Goal: Task Accomplishment & Management: Complete application form

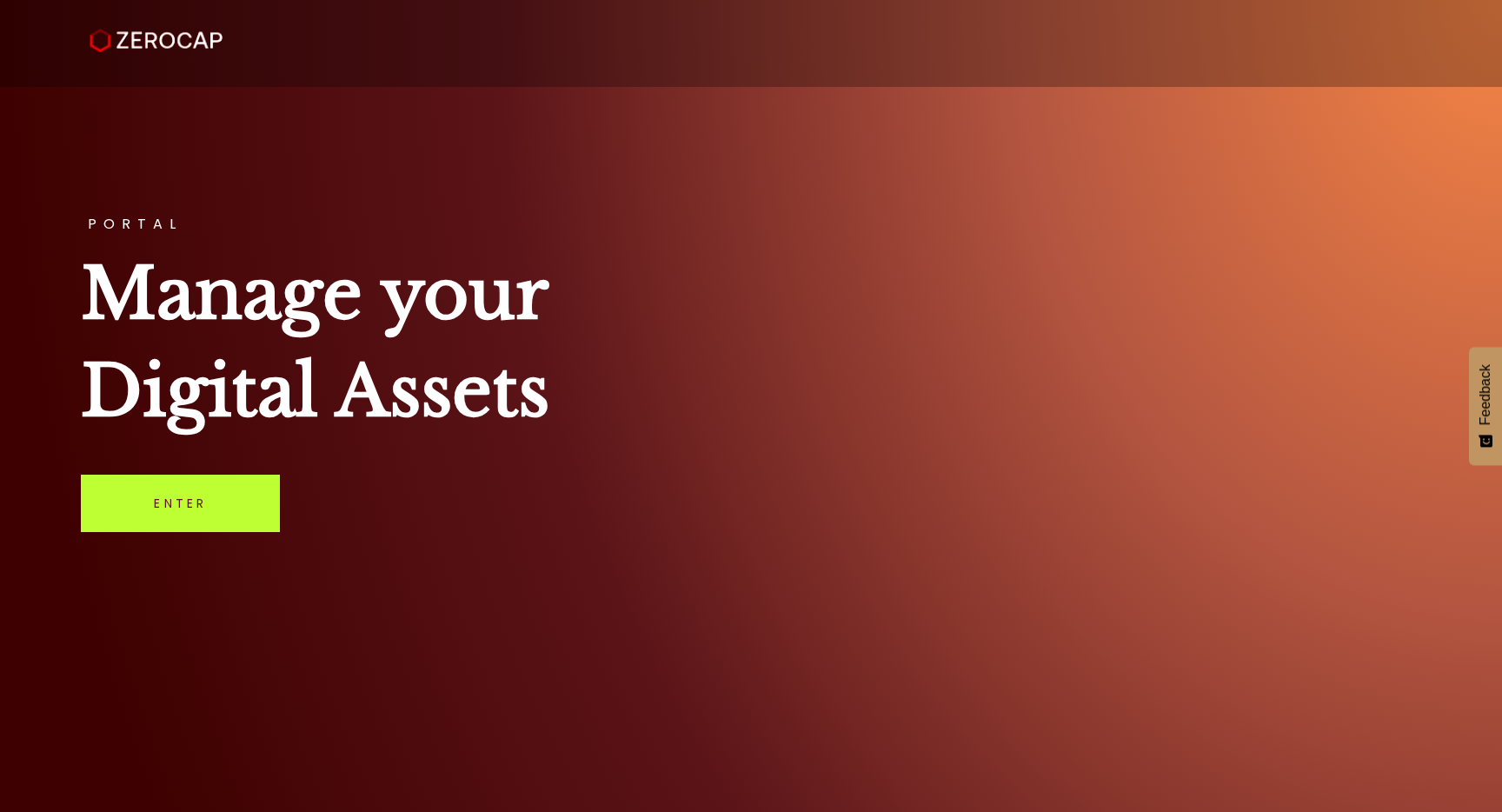
click at [233, 505] on link "Enter" at bounding box center [180, 503] width 199 height 57
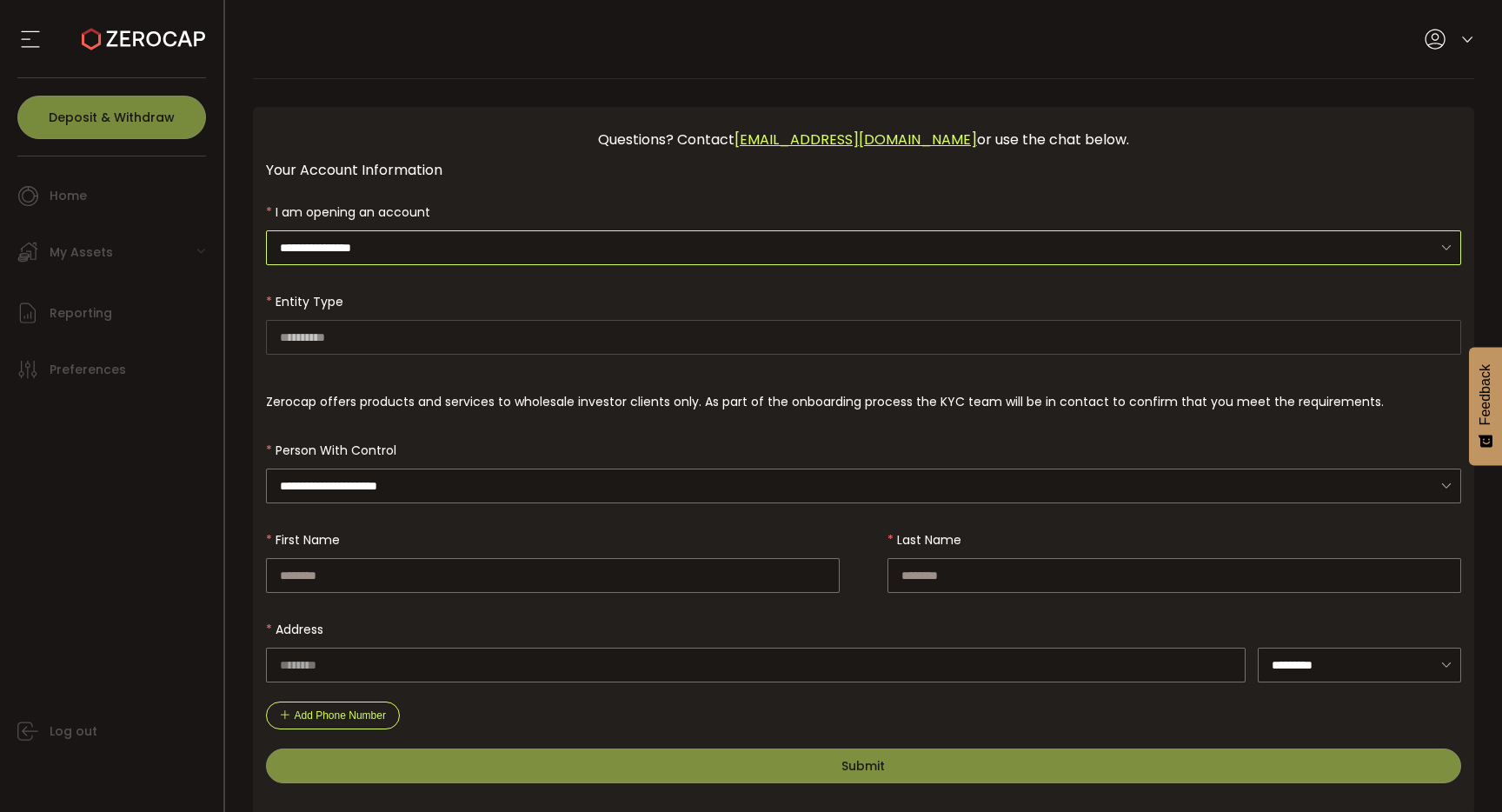
click at [704, 241] on input "**********" at bounding box center [864, 247] width 1196 height 35
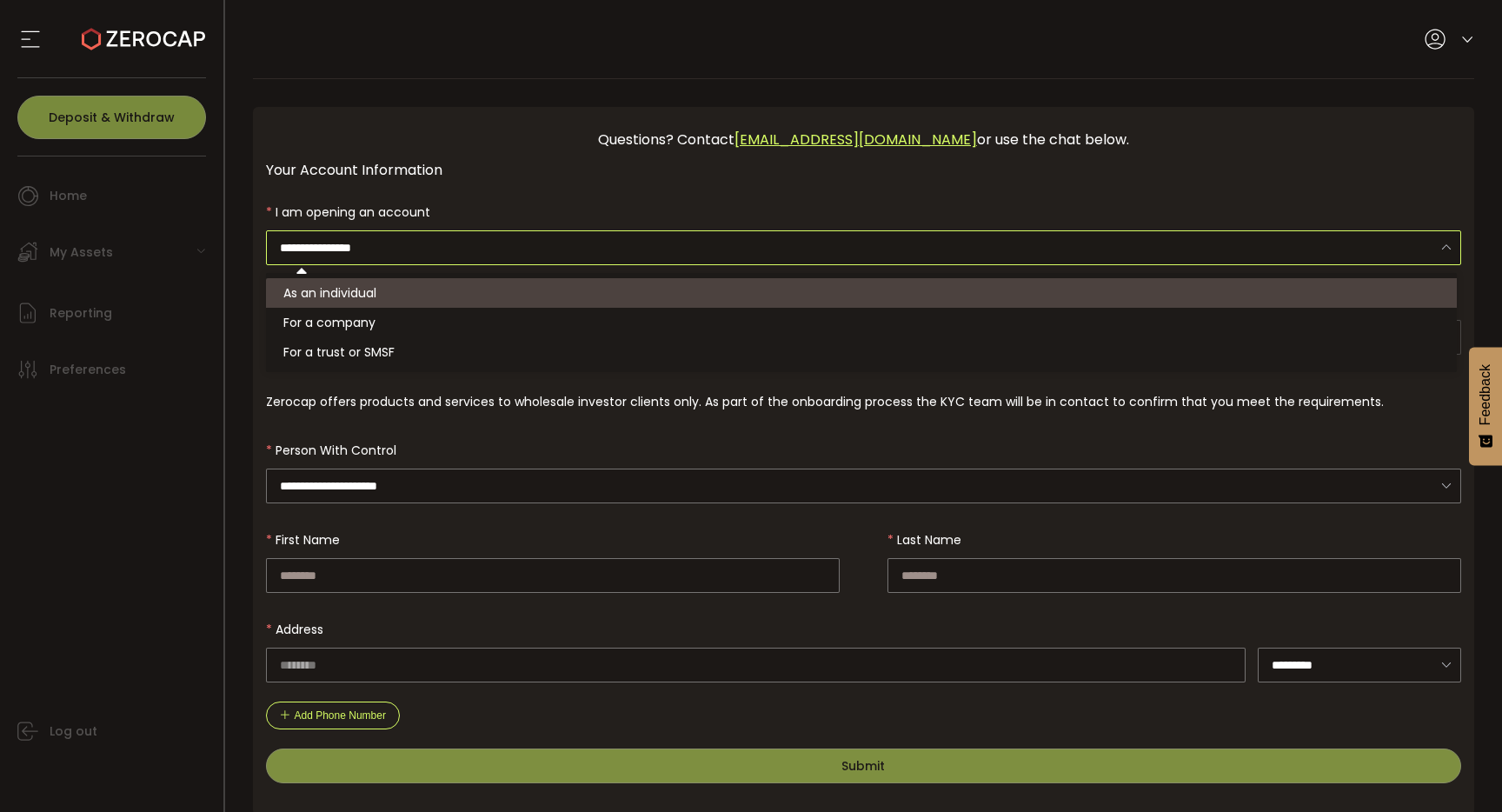
click at [556, 293] on li "As an individual" at bounding box center [864, 293] width 1196 height 30
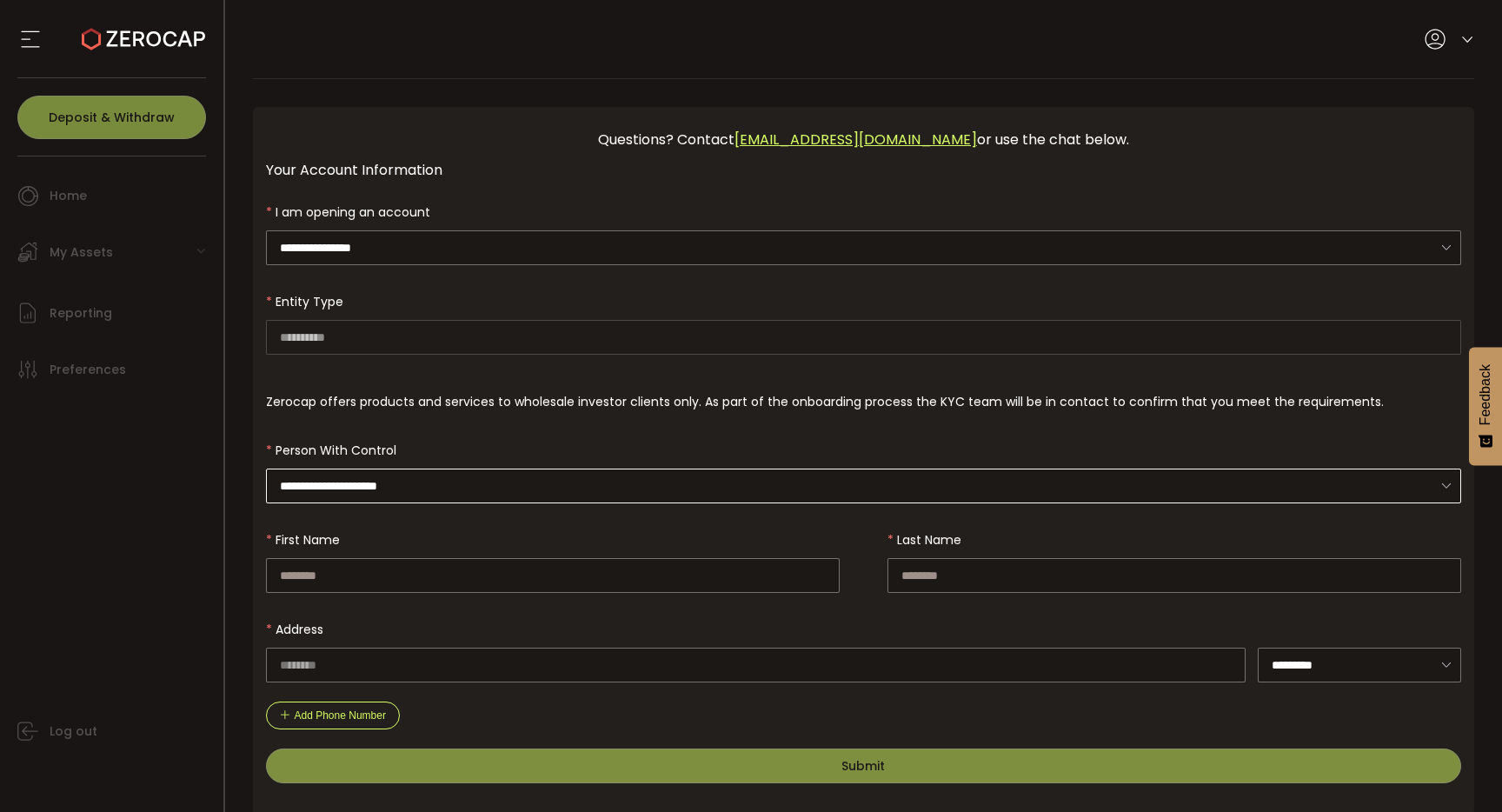
scroll to position [25, 0]
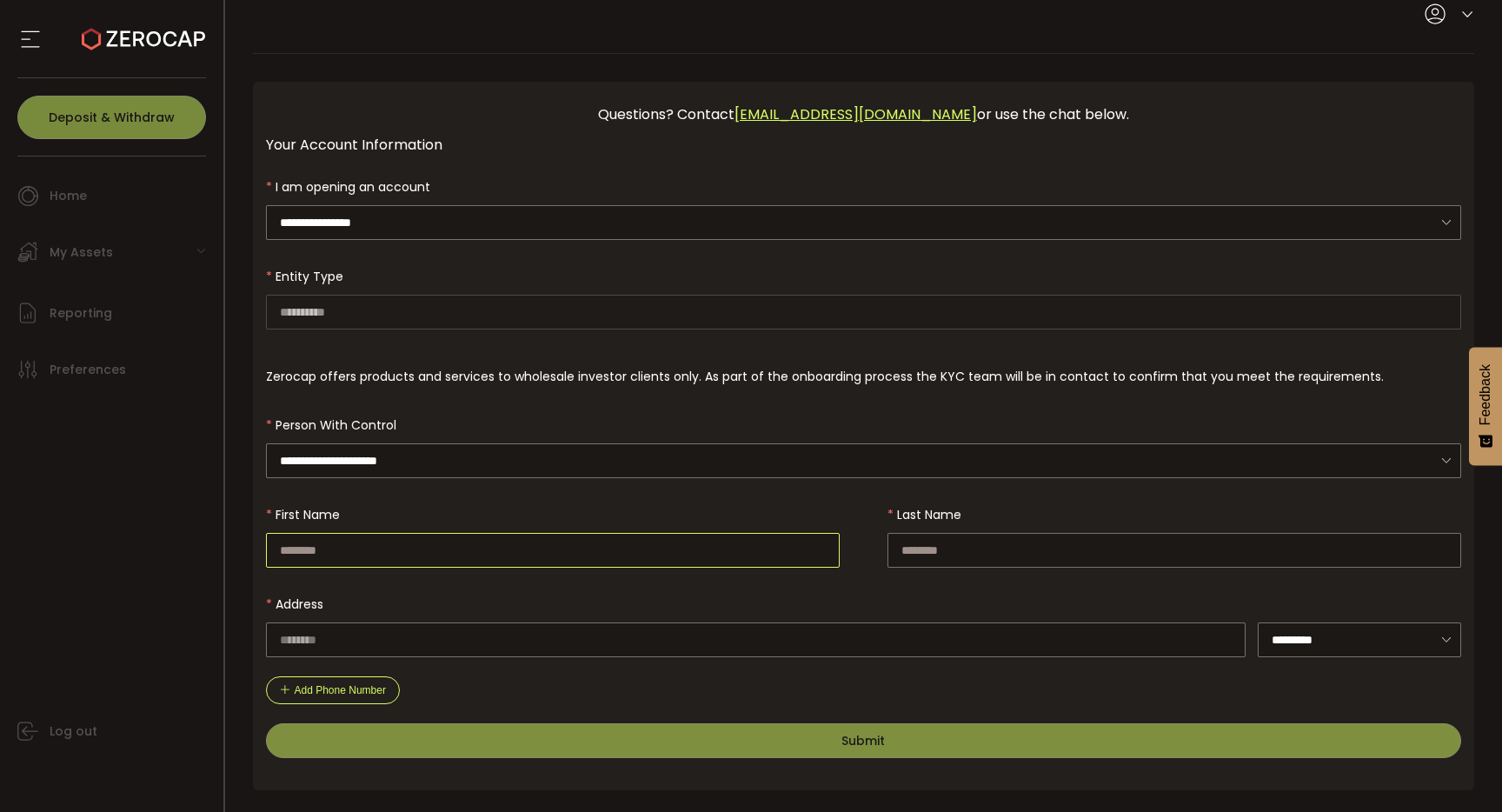
click at [427, 550] on input "text" at bounding box center [553, 550] width 574 height 35
type input "****"
type input "***"
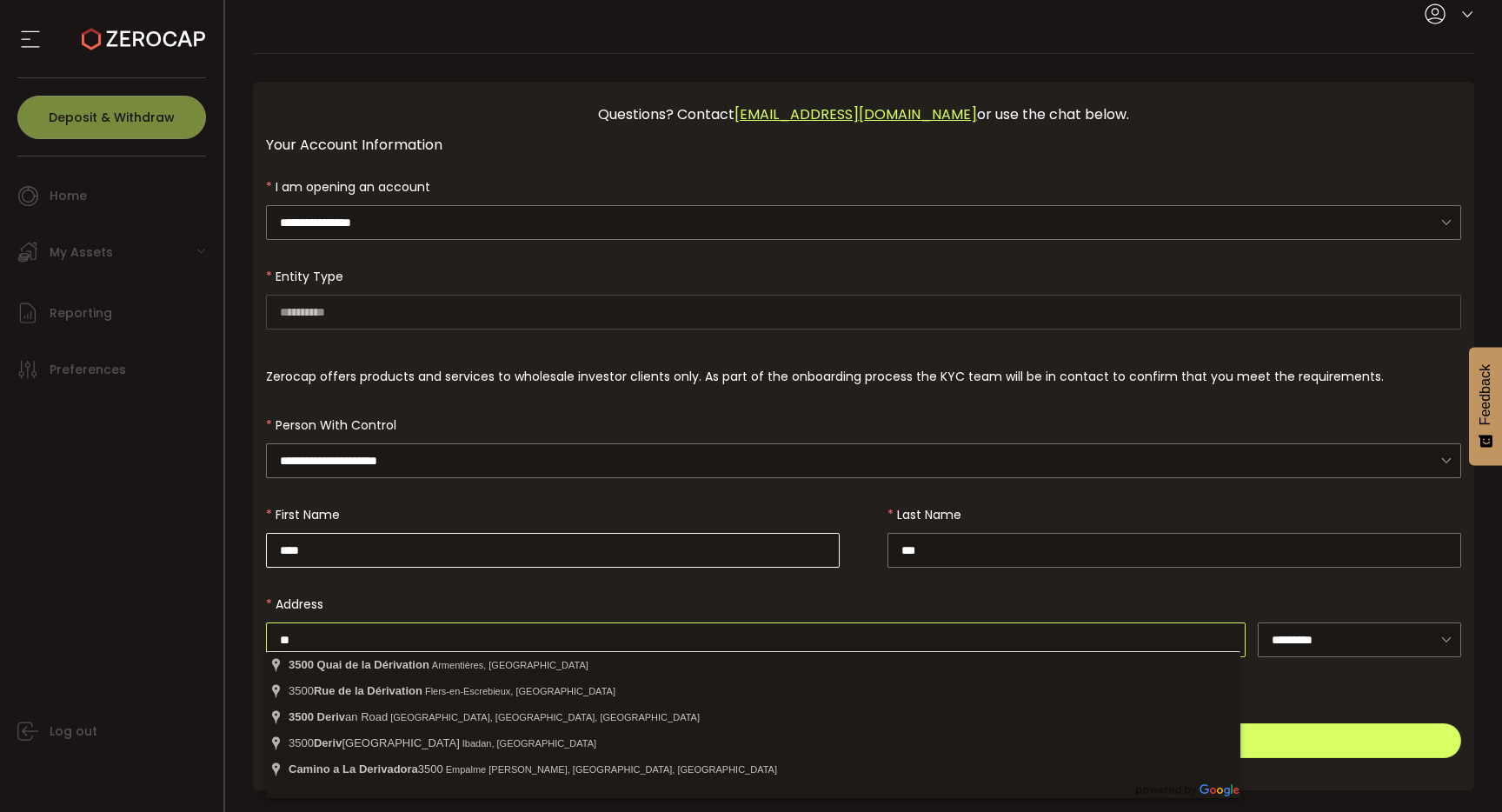
type input "*"
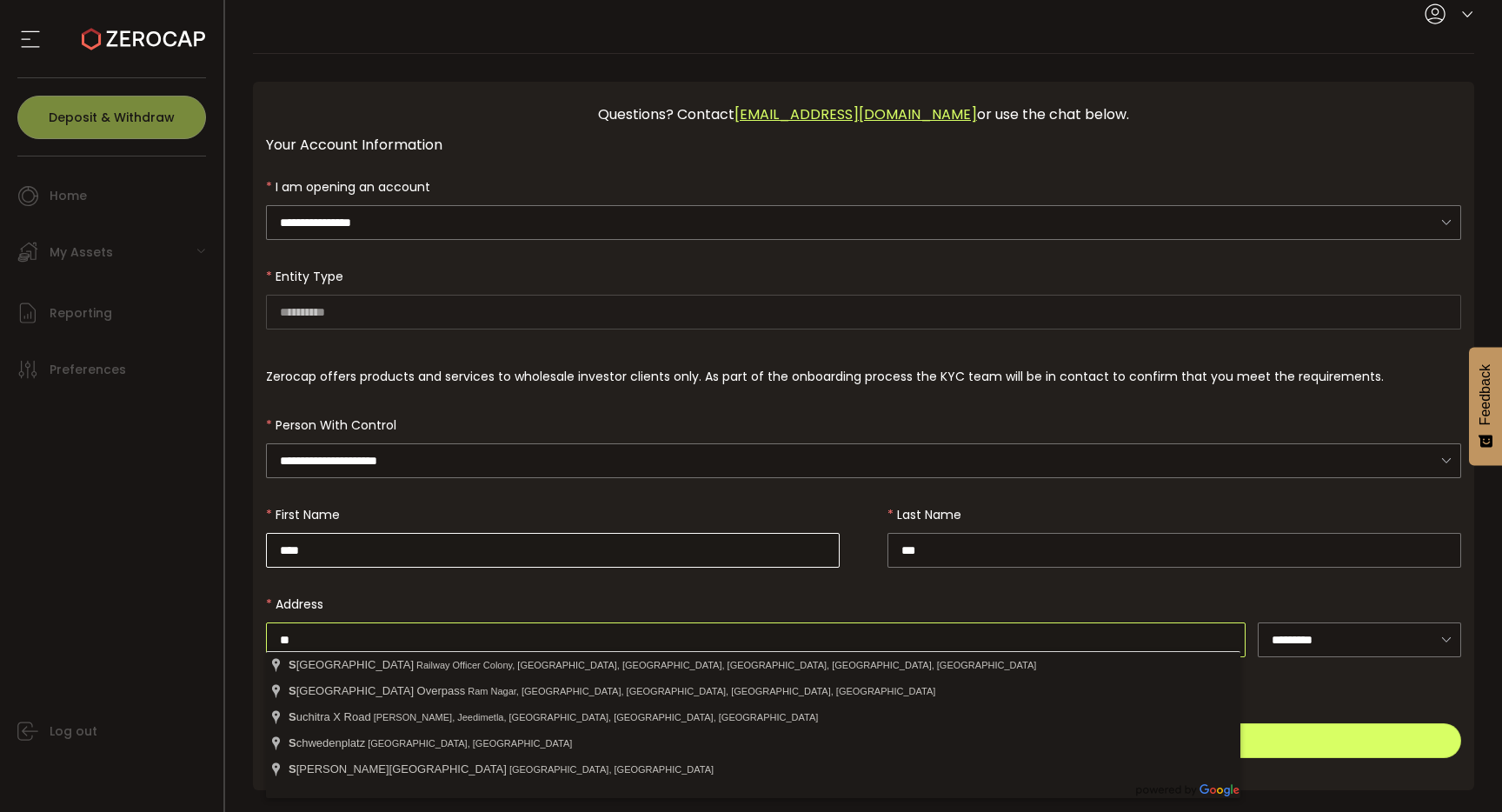
type input "*"
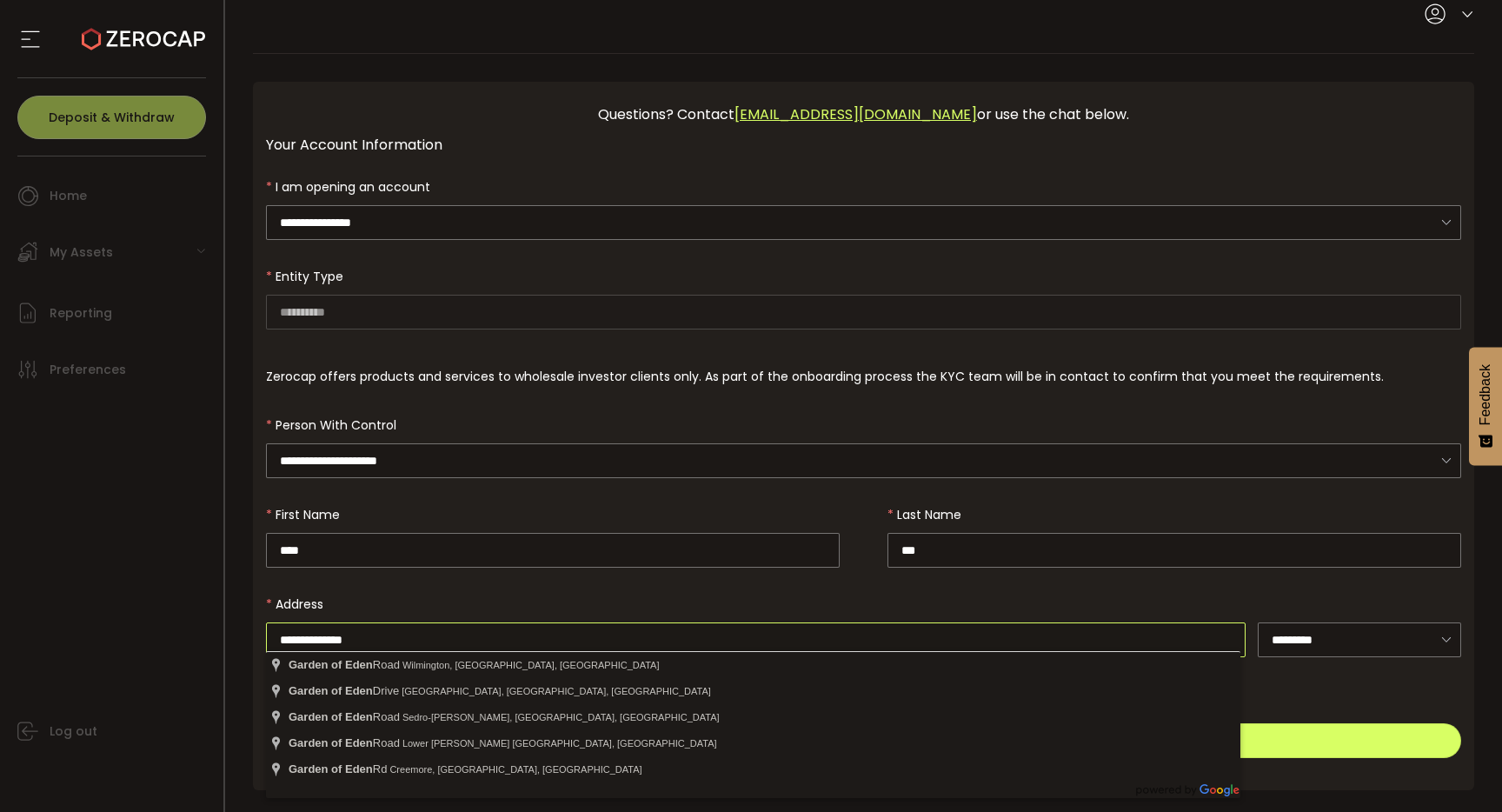
type input "**********"
click at [1333, 670] on form "**********" at bounding box center [864, 463] width 1196 height 588
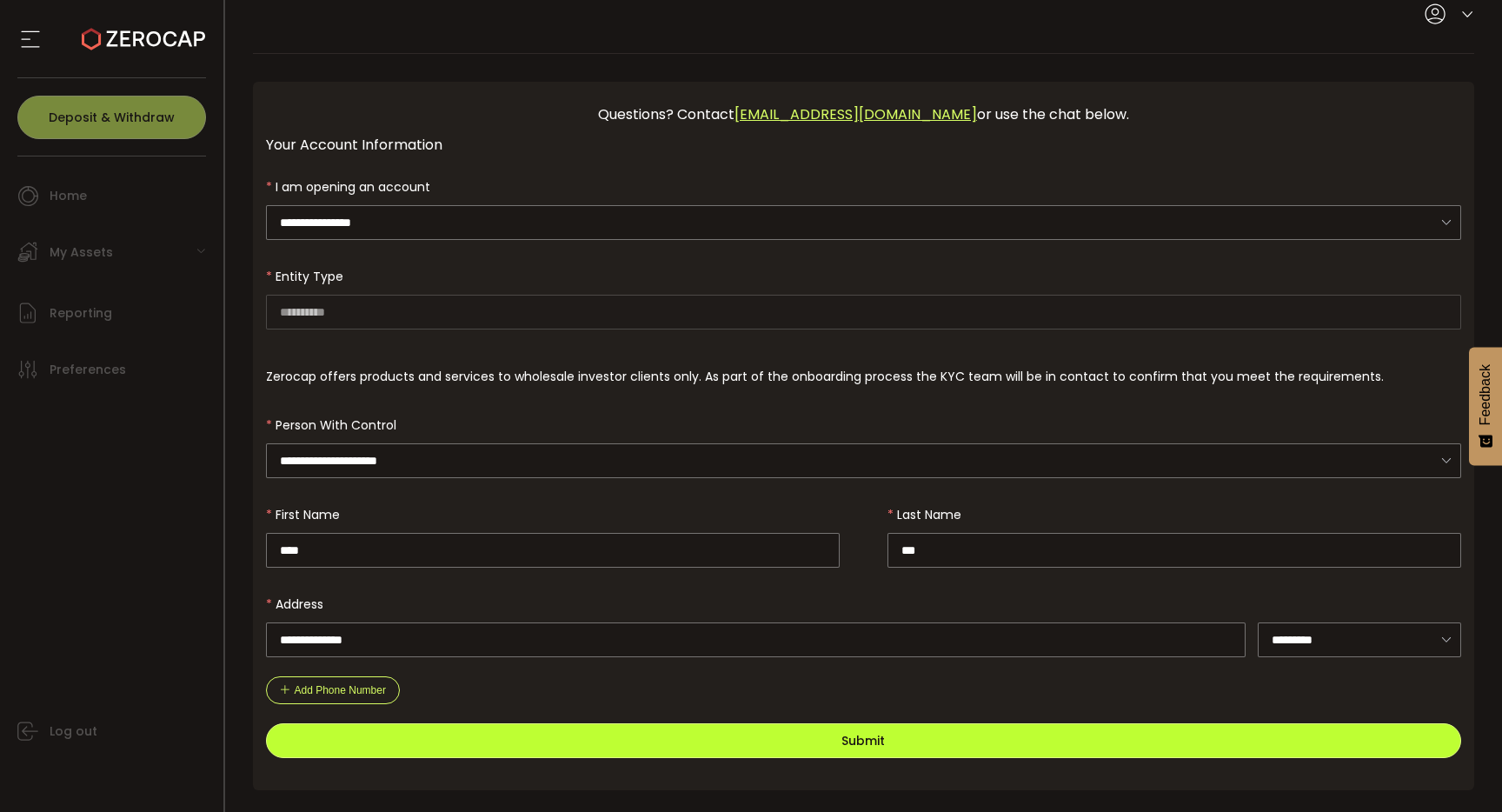
click at [986, 723] on button "Submit" at bounding box center [864, 740] width 1196 height 35
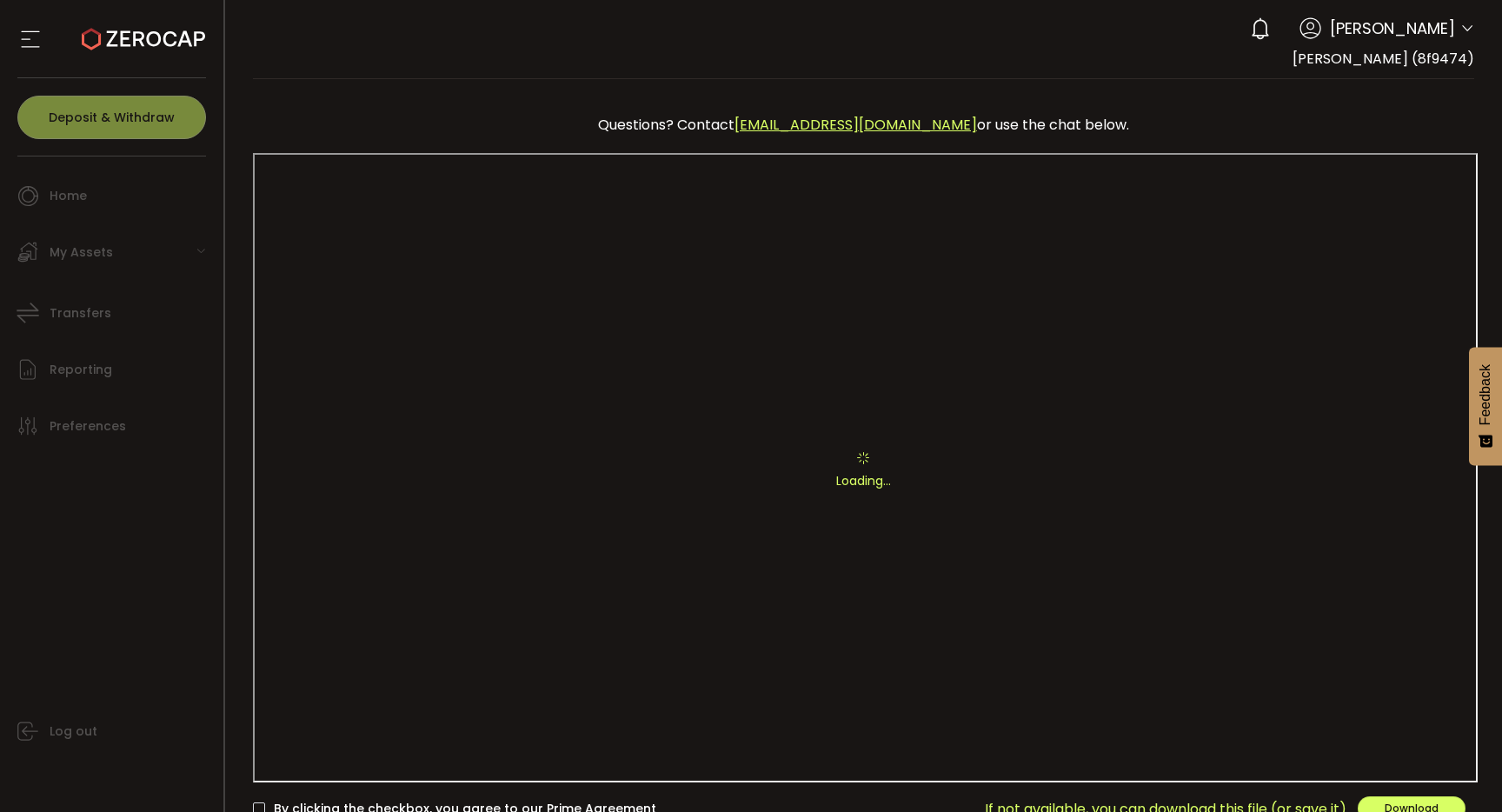
scroll to position [130, 0]
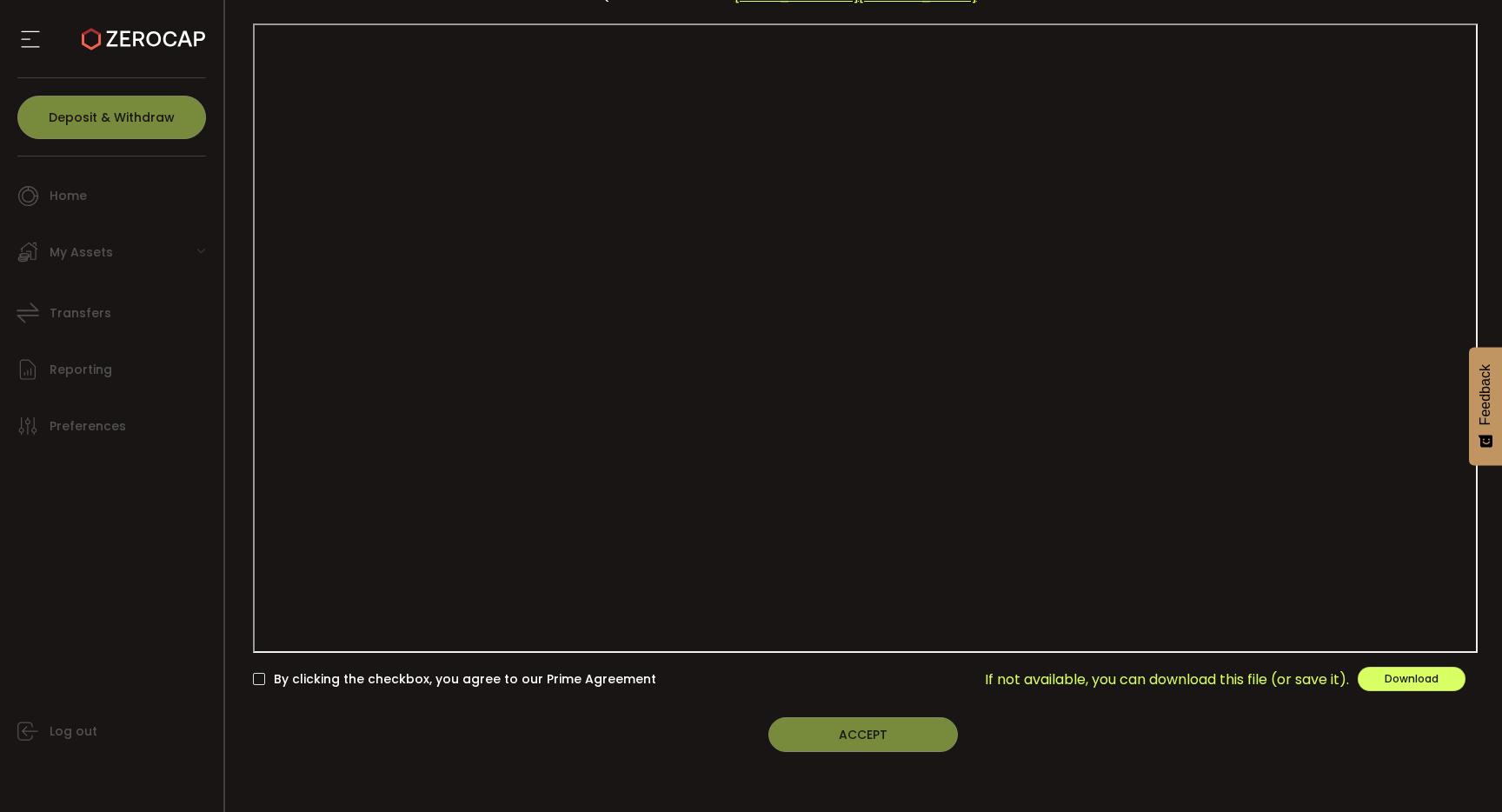
click at [561, 690] on div "Questions? Contact [EMAIL_ADDRESS][DOMAIN_NAME] or use the chat below. Loading.…" at bounding box center [864, 381] width 1222 height 828
click at [261, 677] on span at bounding box center [259, 678] width 12 height 12
click at [903, 737] on button "ACCEPT" at bounding box center [864, 734] width 190 height 35
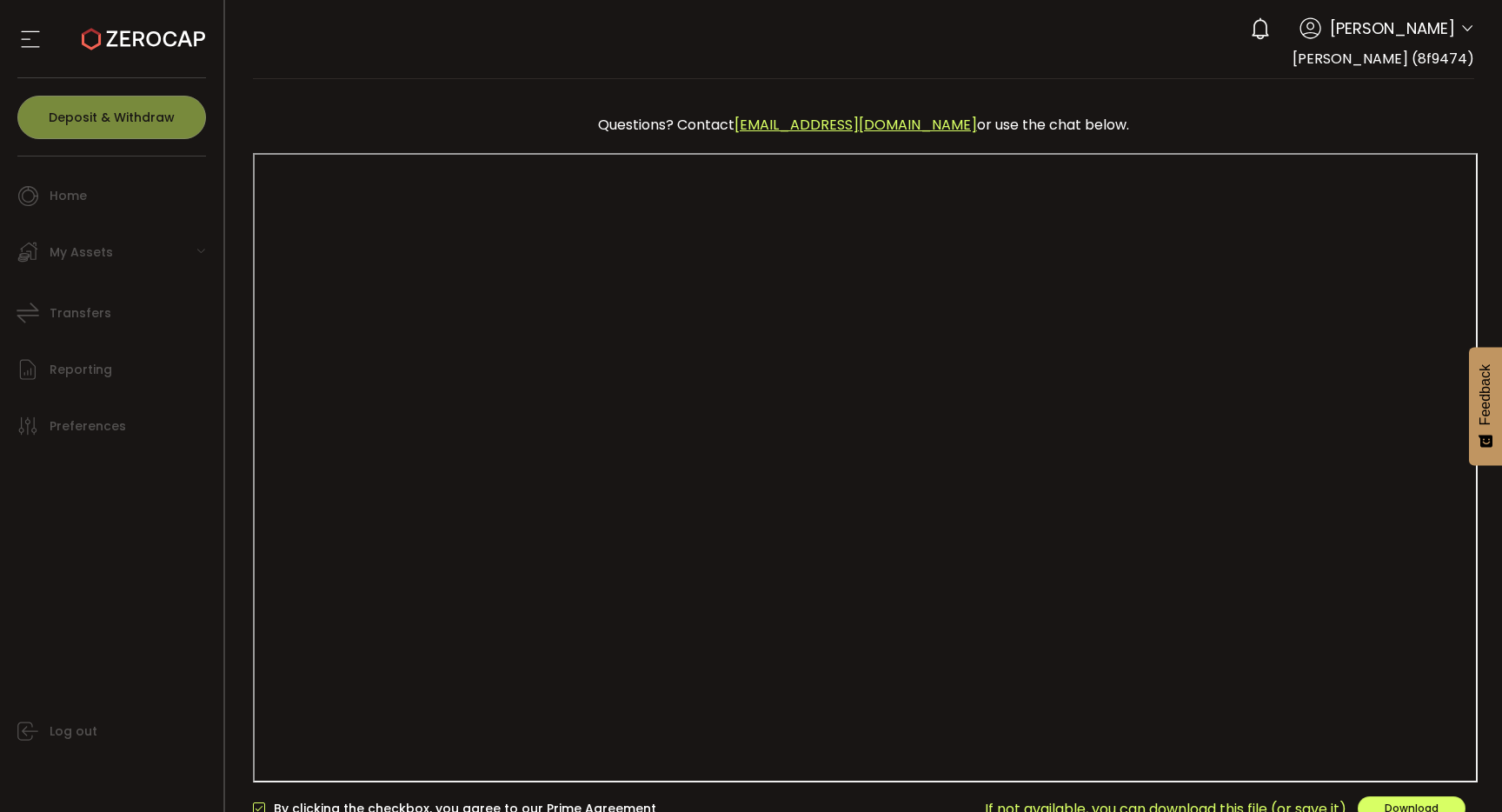
click at [147, 34] on use at bounding box center [143, 39] width 124 height 23
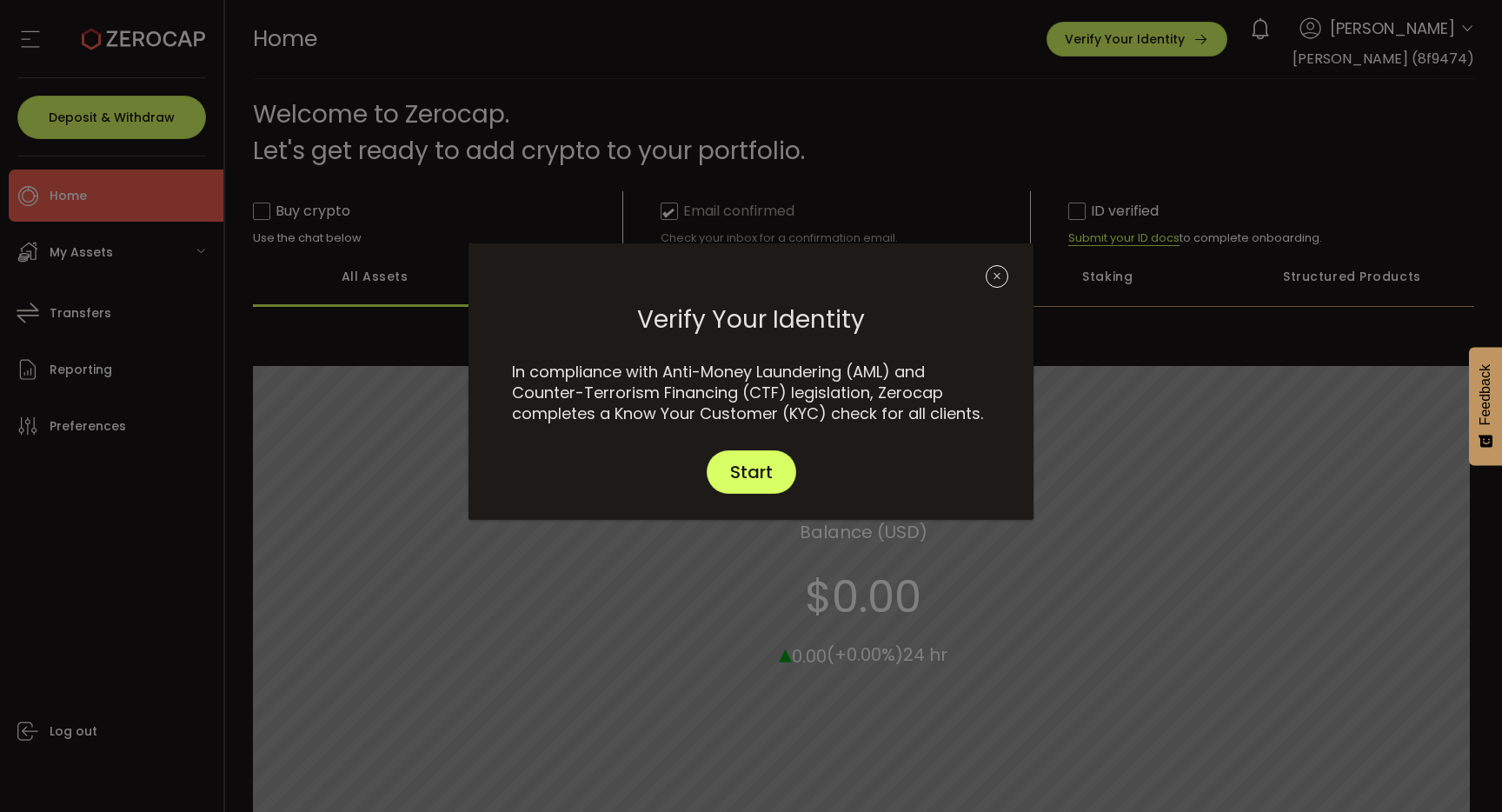
click at [993, 285] on icon "Close" at bounding box center [996, 276] width 23 height 23
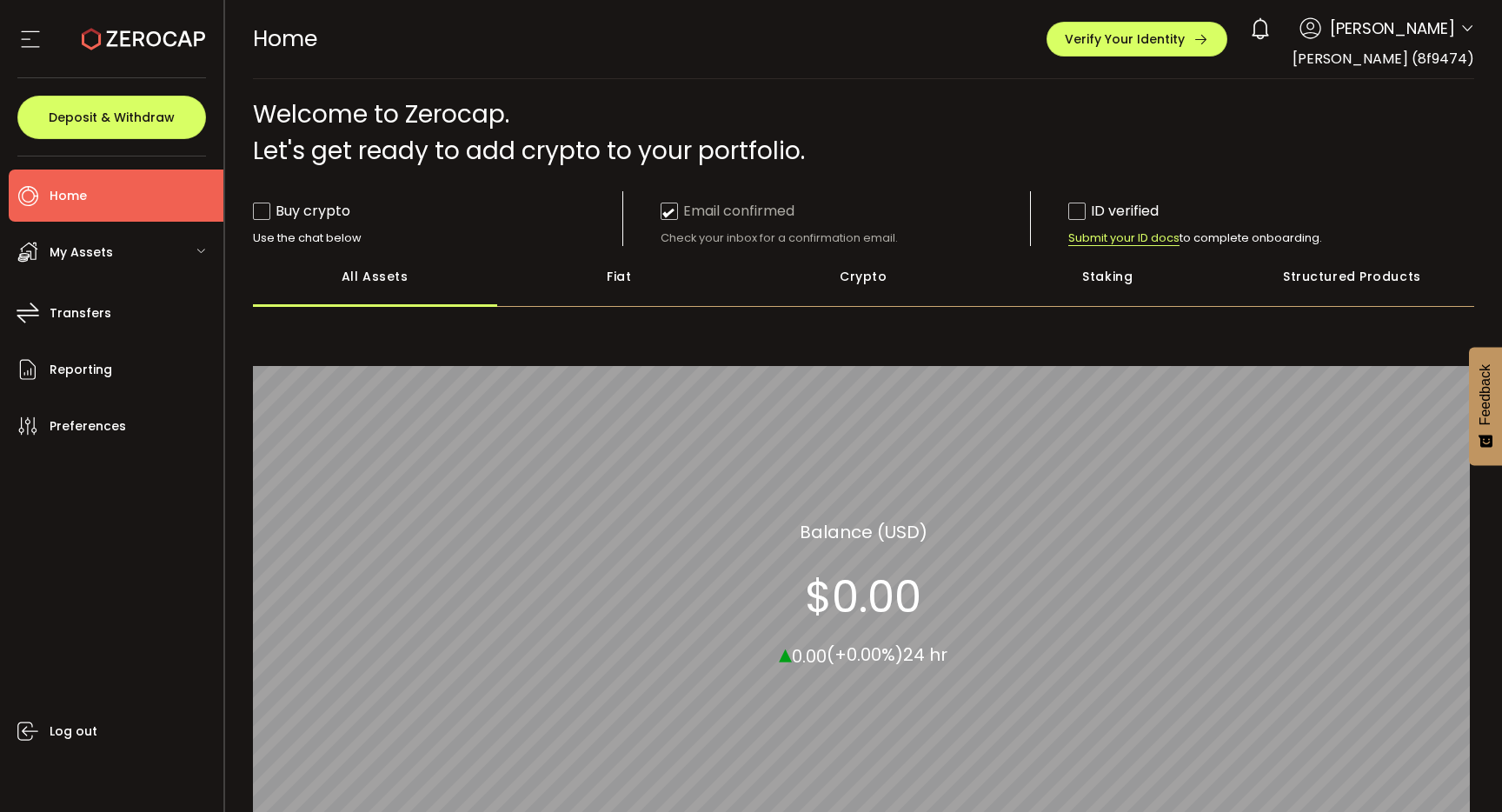
click at [263, 214] on span at bounding box center [262, 212] width 18 height 18
click at [875, 305] on div "Crypto" at bounding box center [864, 277] width 244 height 61
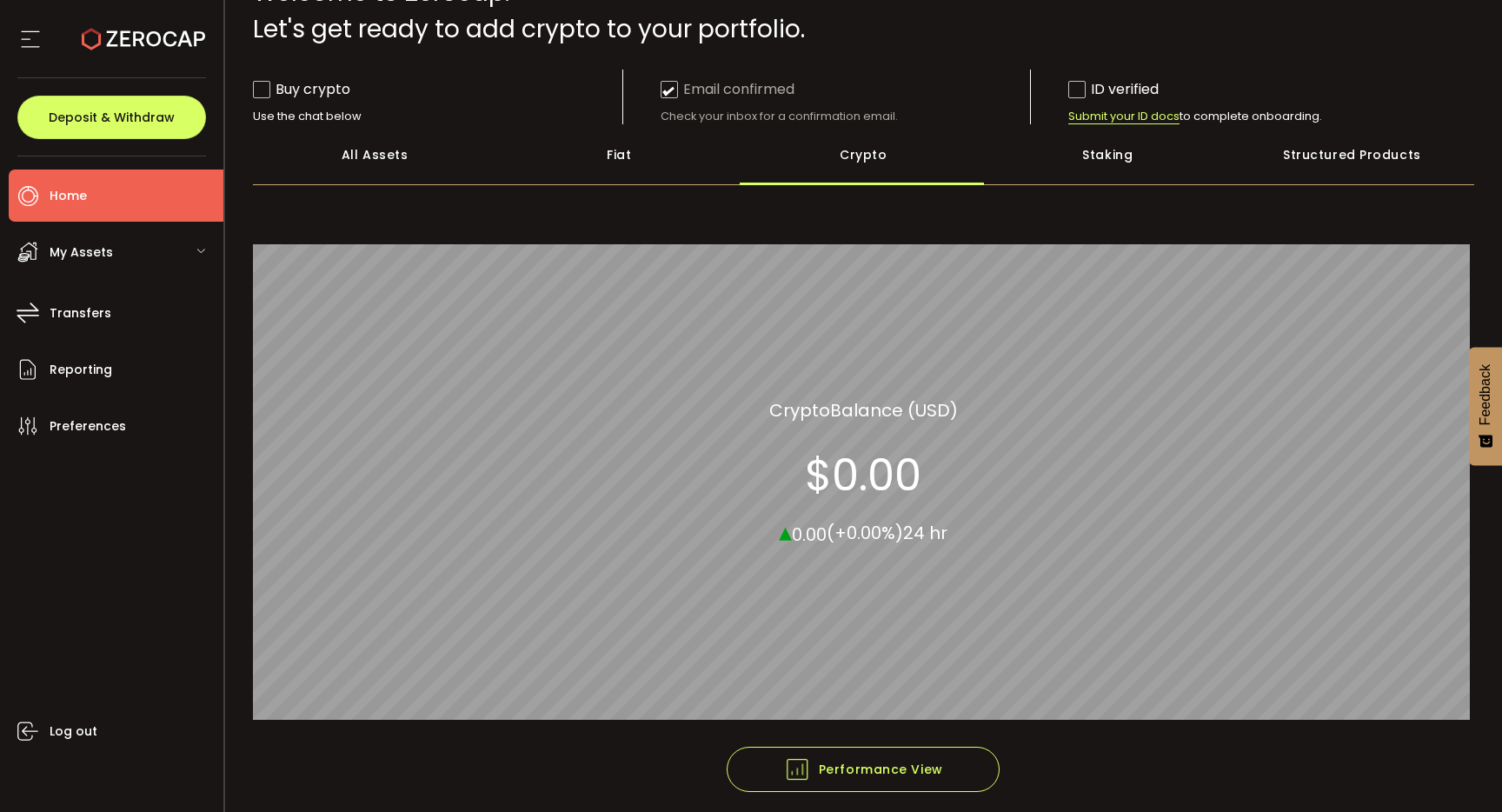
scroll to position [178, 0]
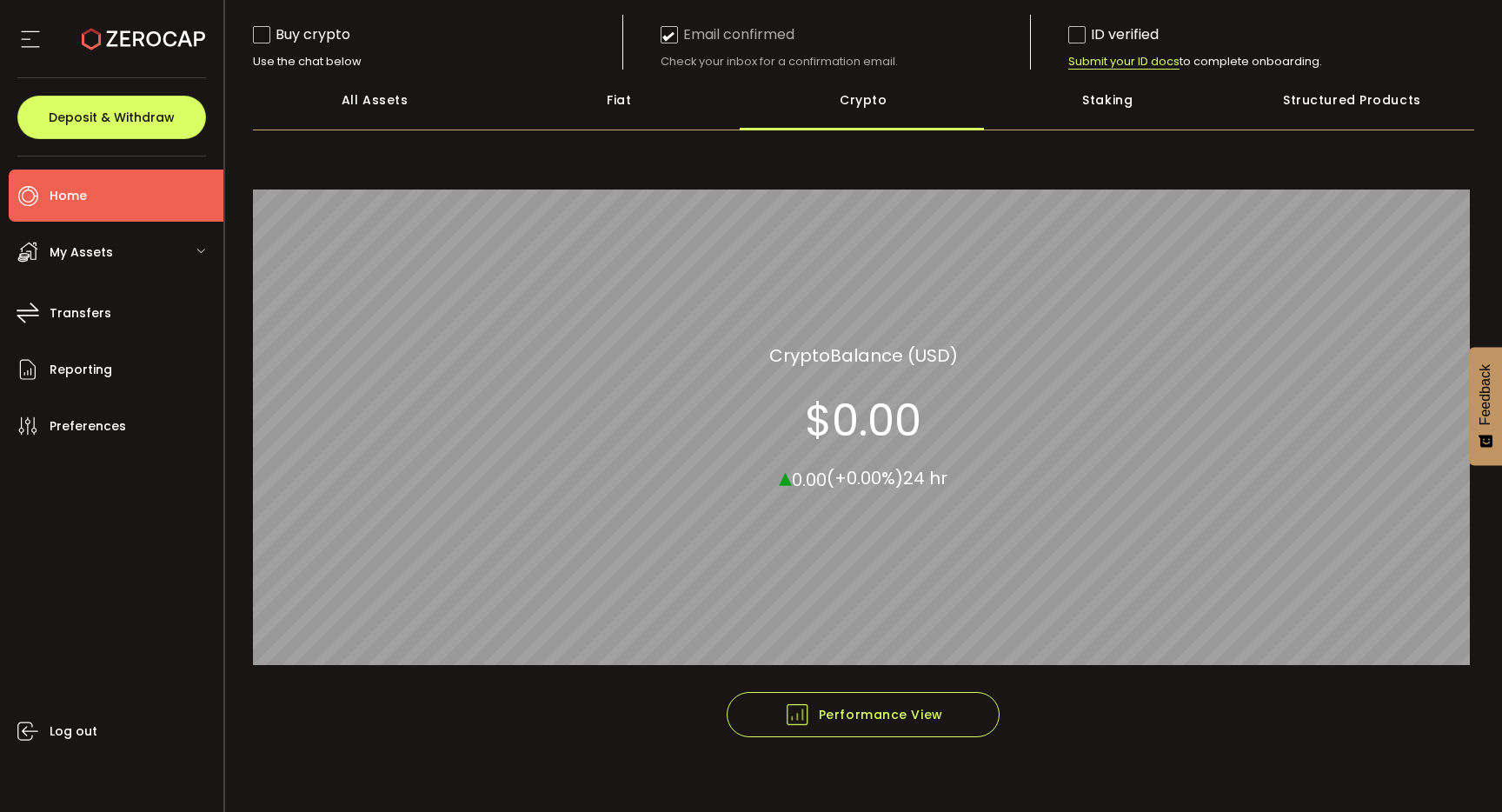
click at [1086, 103] on div "Staking" at bounding box center [1107, 100] width 244 height 61
click at [609, 124] on div "Fiat" at bounding box center [619, 100] width 244 height 61
click at [106, 248] on span "My Assets" at bounding box center [81, 252] width 63 height 25
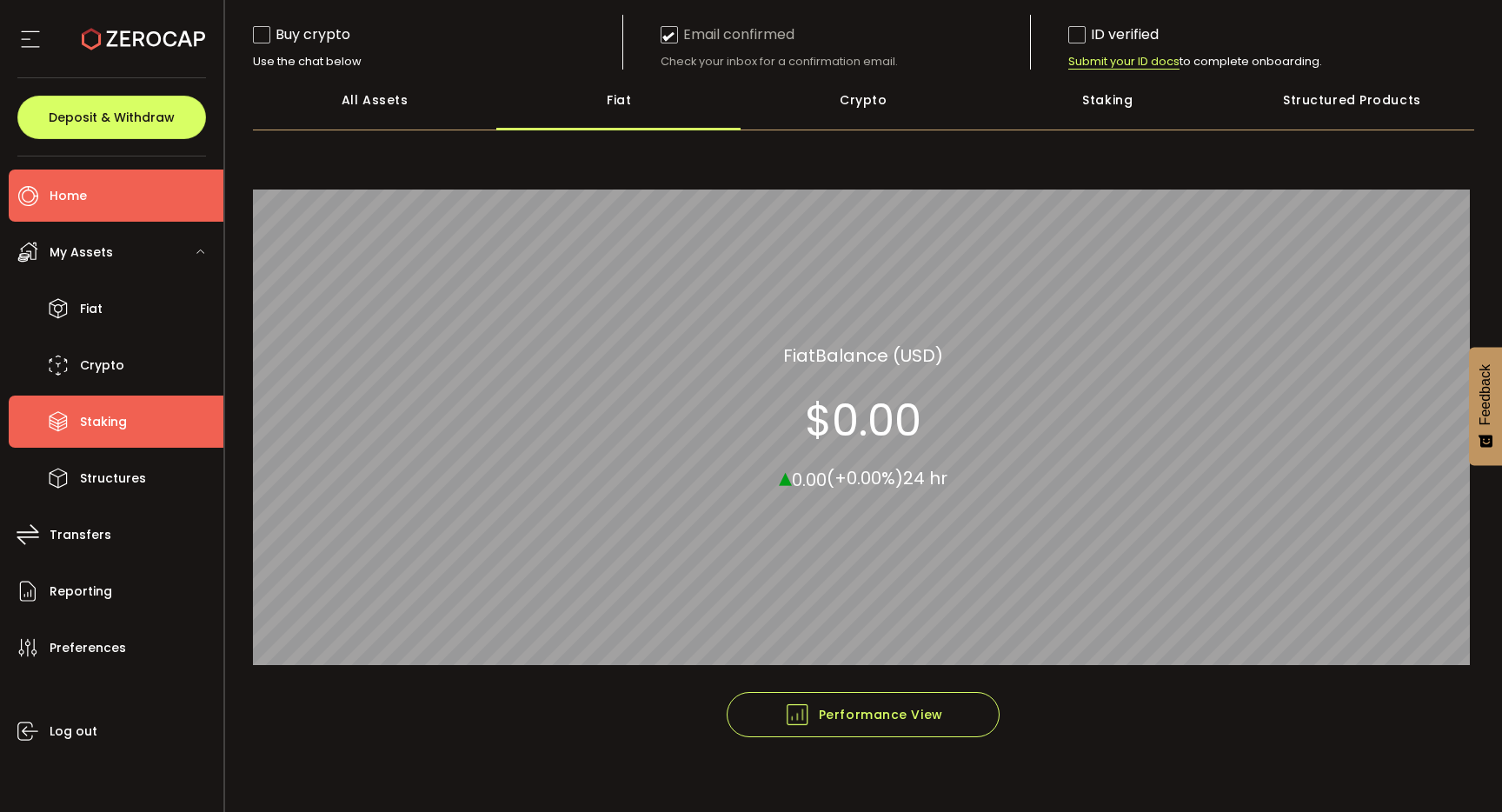
click at [101, 397] on li "Staking" at bounding box center [116, 421] width 215 height 52
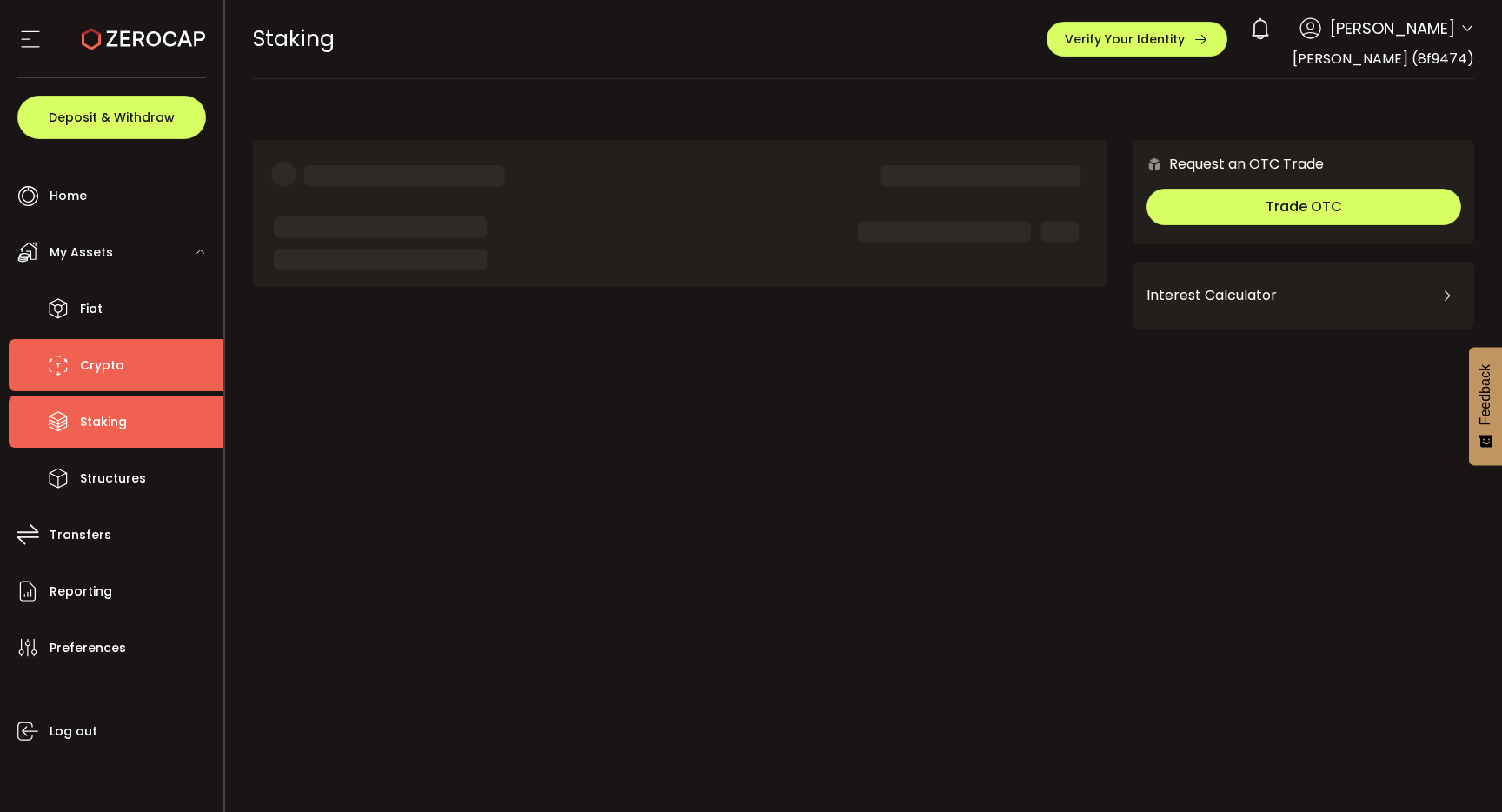
click at [95, 377] on li "Crypto" at bounding box center [116, 365] width 215 height 52
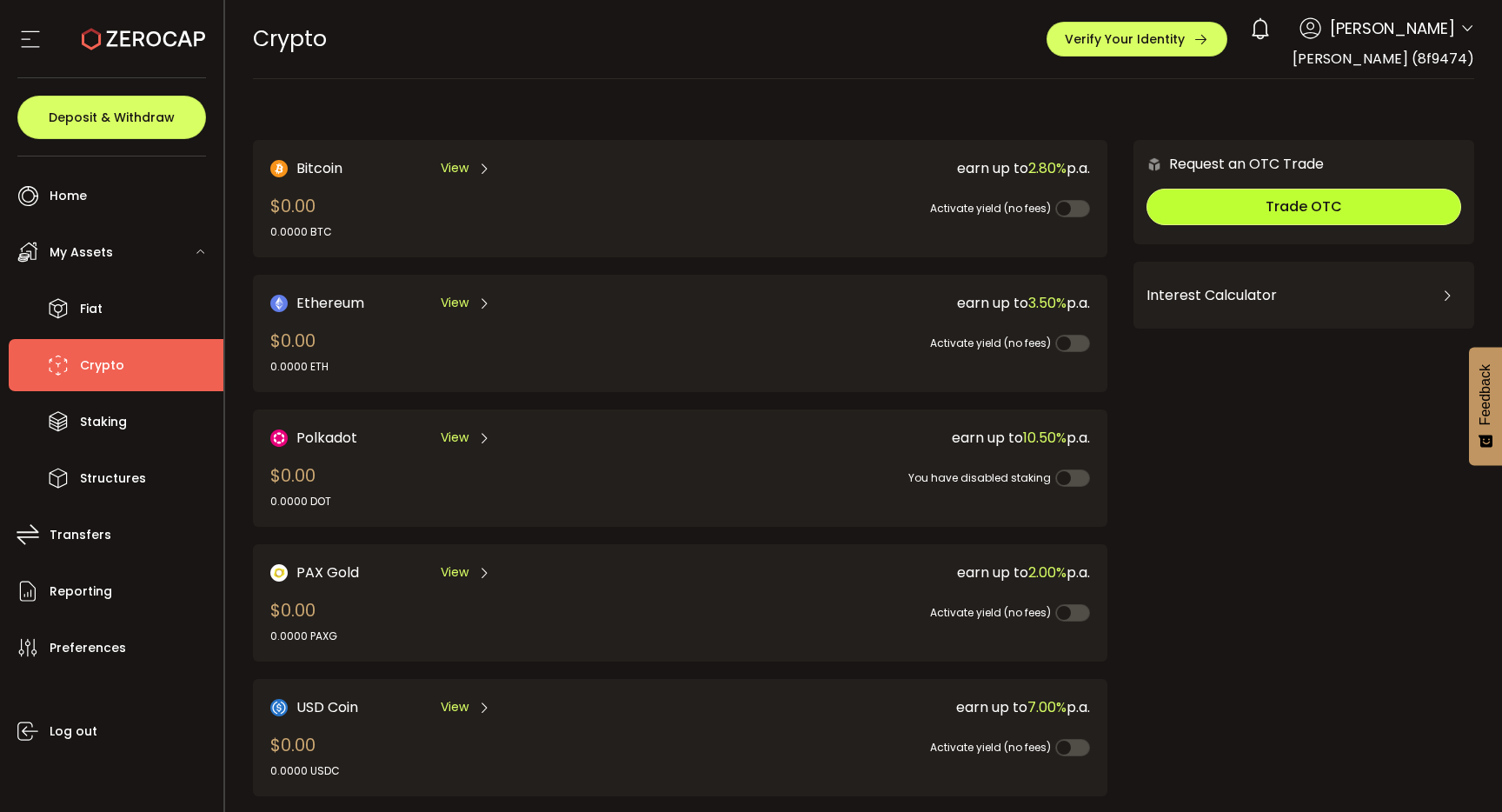
click at [1358, 212] on button "Trade OTC" at bounding box center [1304, 207] width 315 height 37
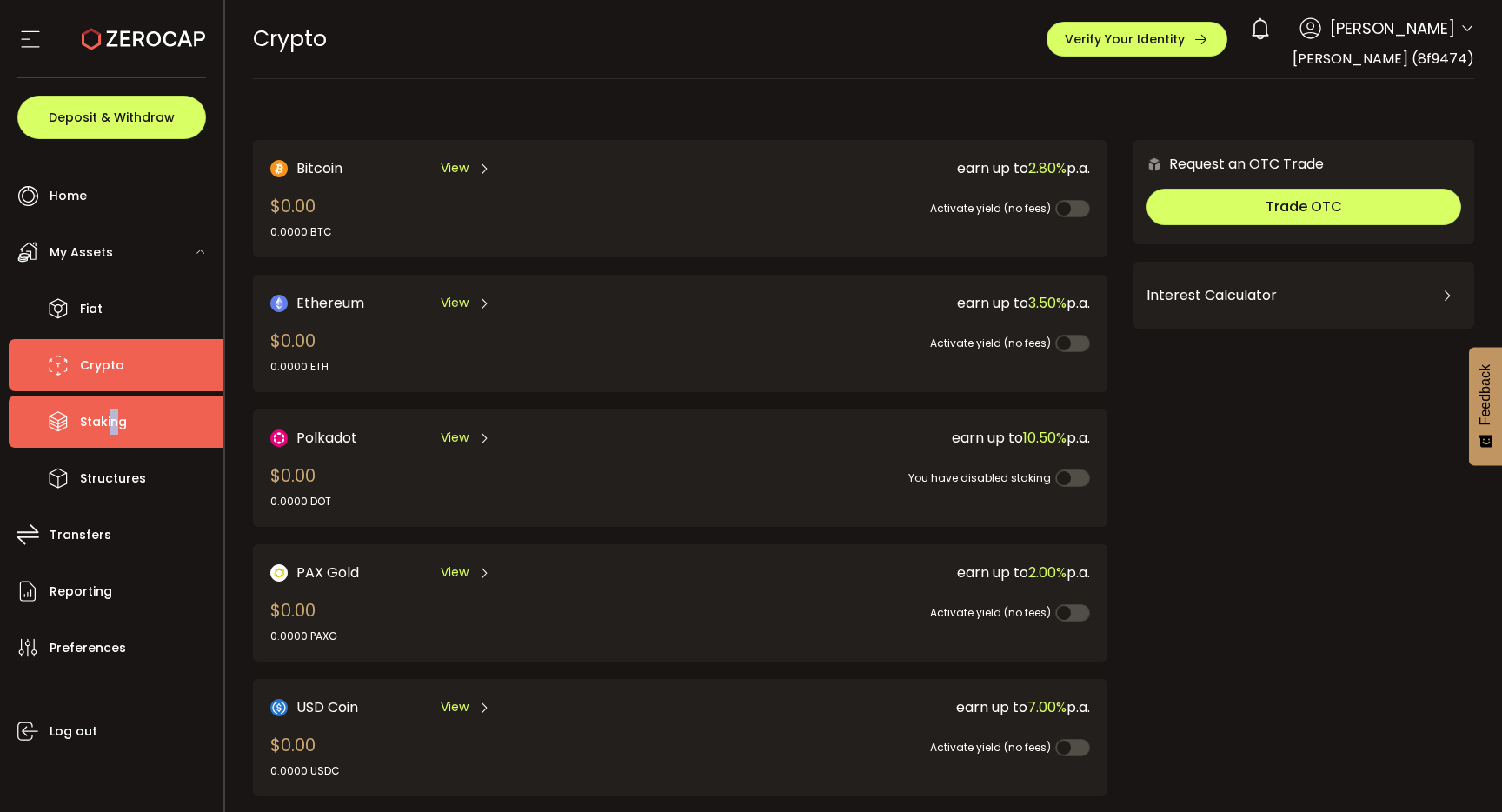
click at [114, 415] on span "Staking" at bounding box center [103, 421] width 47 height 25
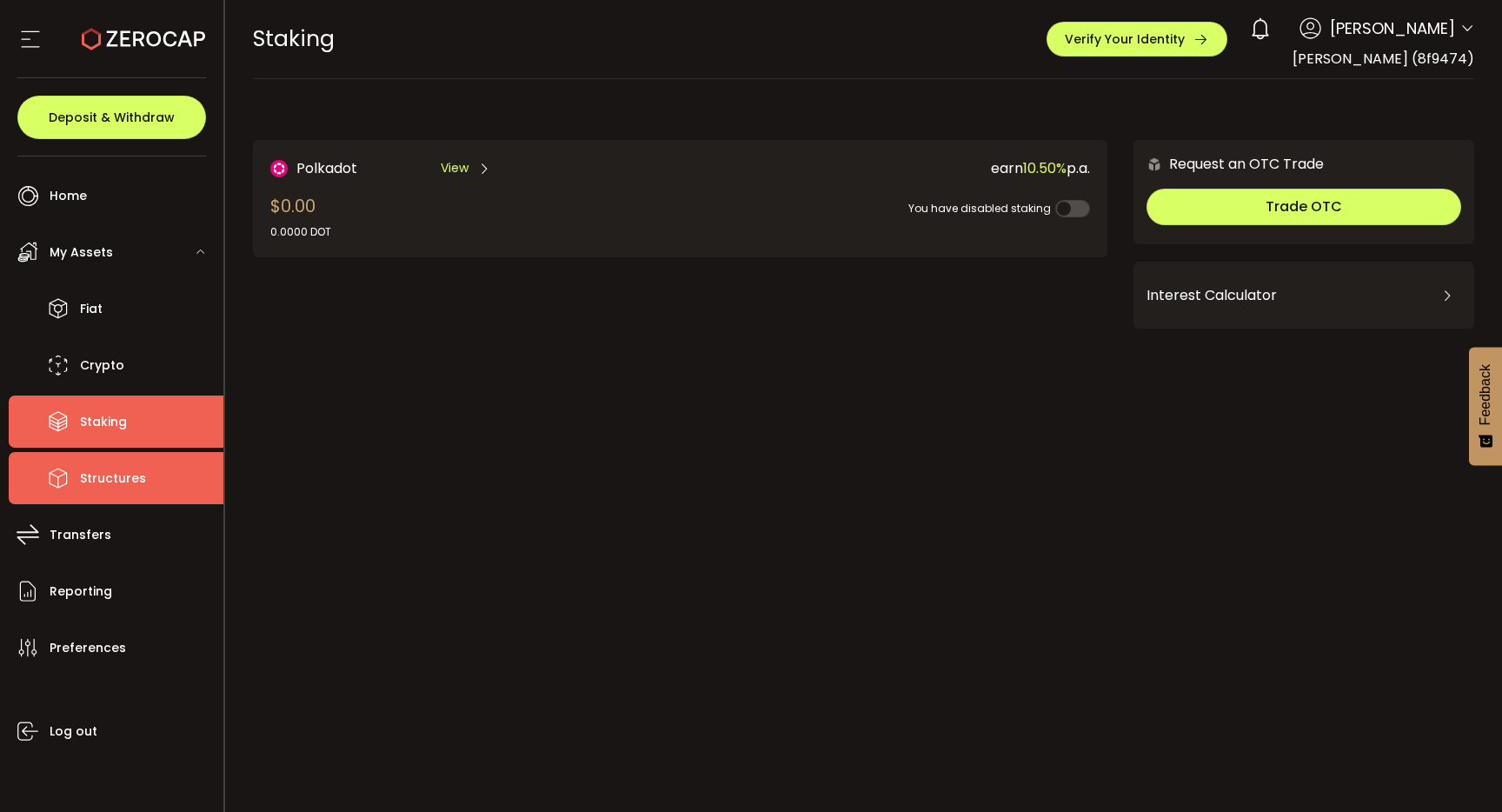
click at [123, 487] on span "Structures" at bounding box center [113, 478] width 66 height 25
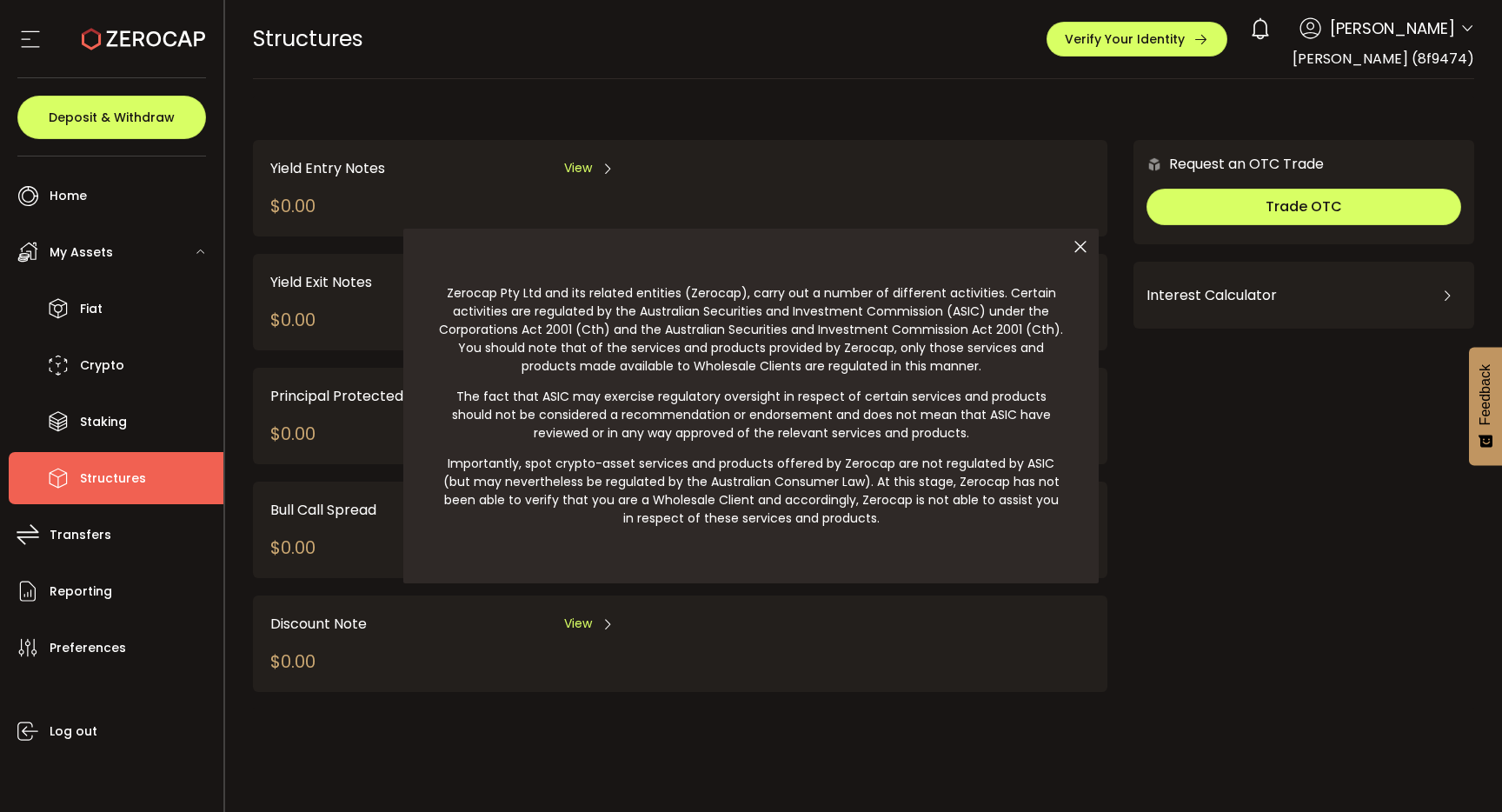
click at [1075, 246] on icon at bounding box center [1080, 246] width 37 height 37
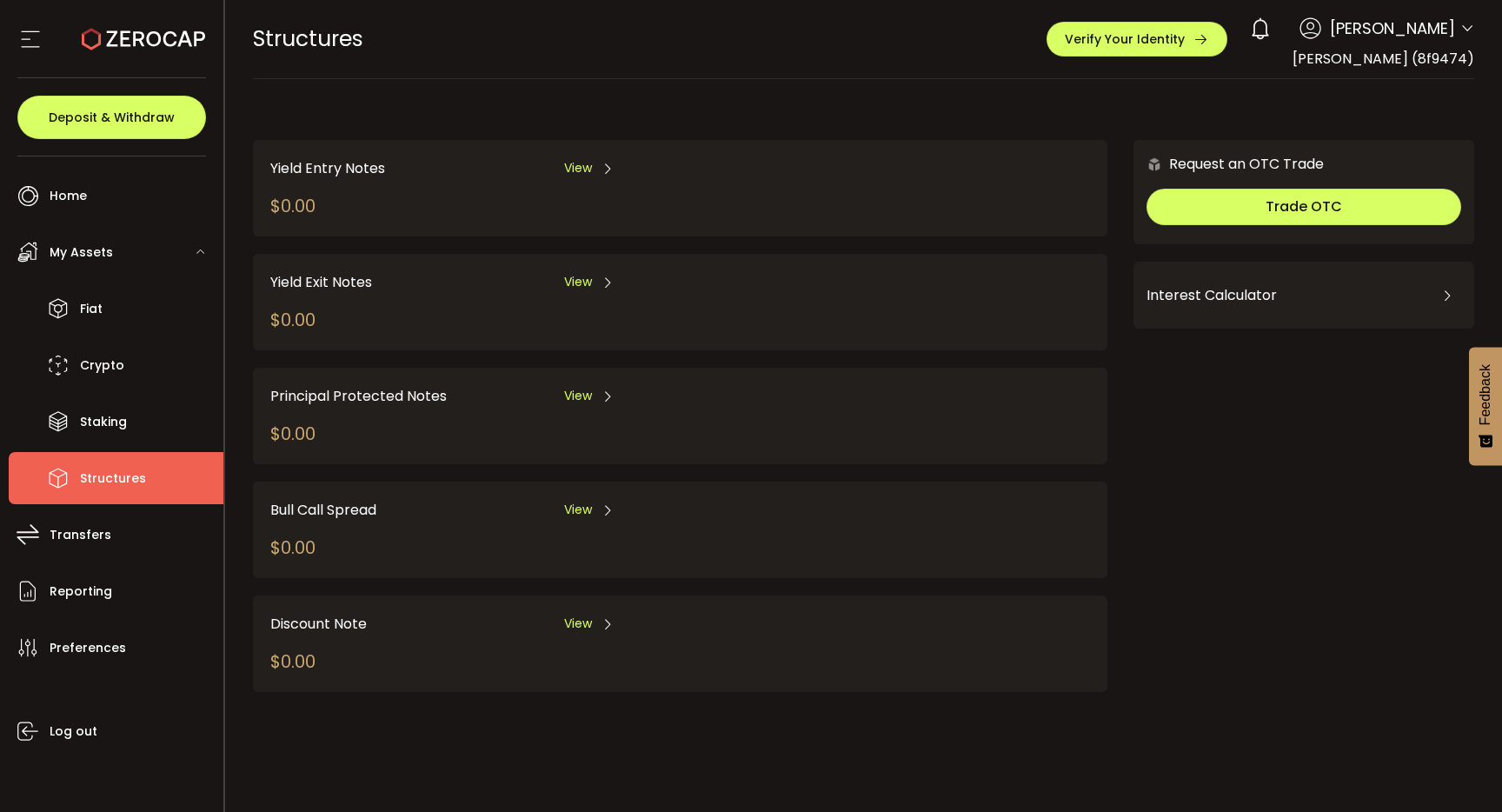
click at [580, 501] on span "View" at bounding box center [578, 509] width 28 height 18
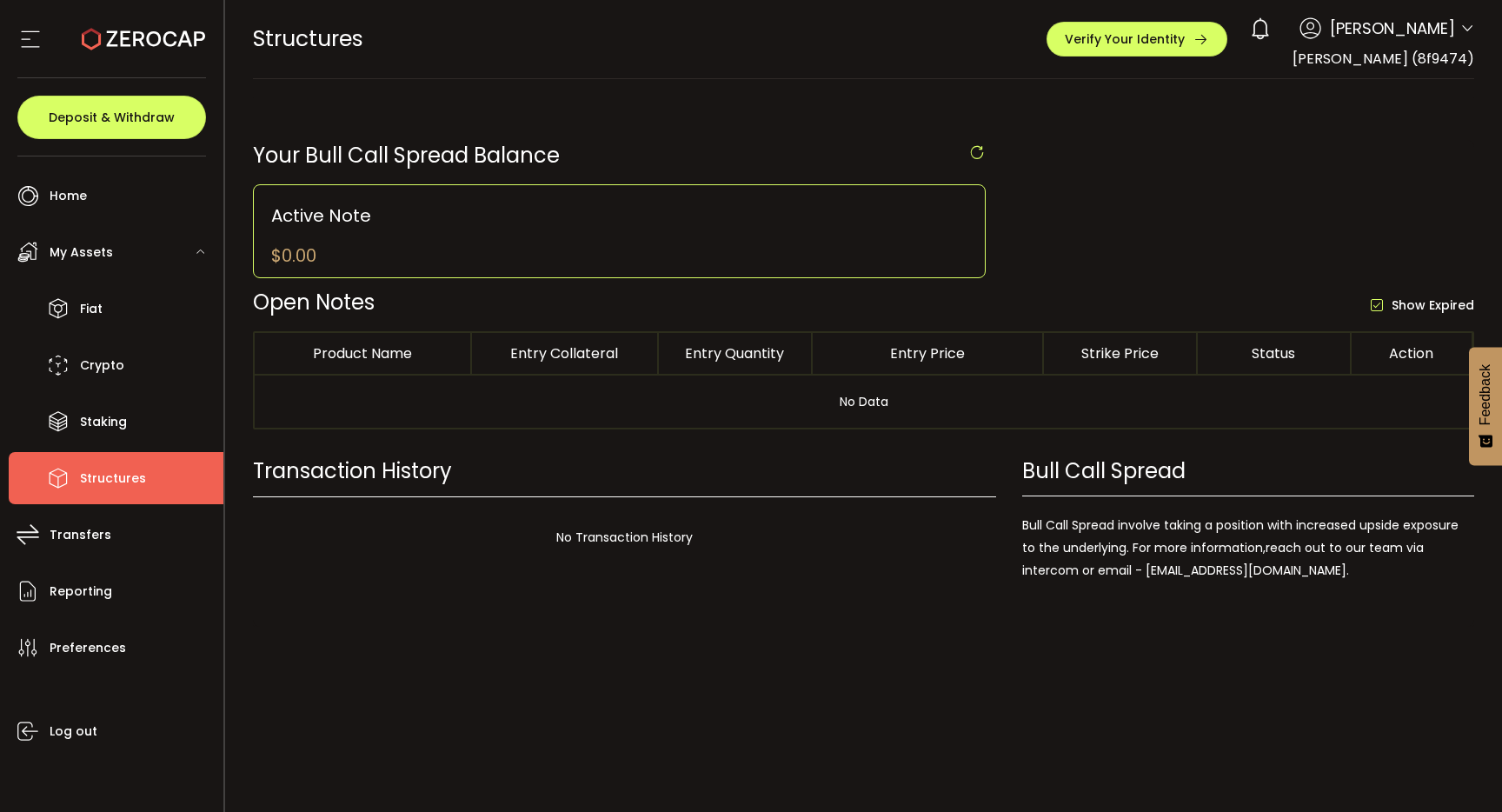
click at [48, 40] on div at bounding box center [112, 39] width 189 height 78
click at [33, 40] on icon at bounding box center [31, 39] width 26 height 26
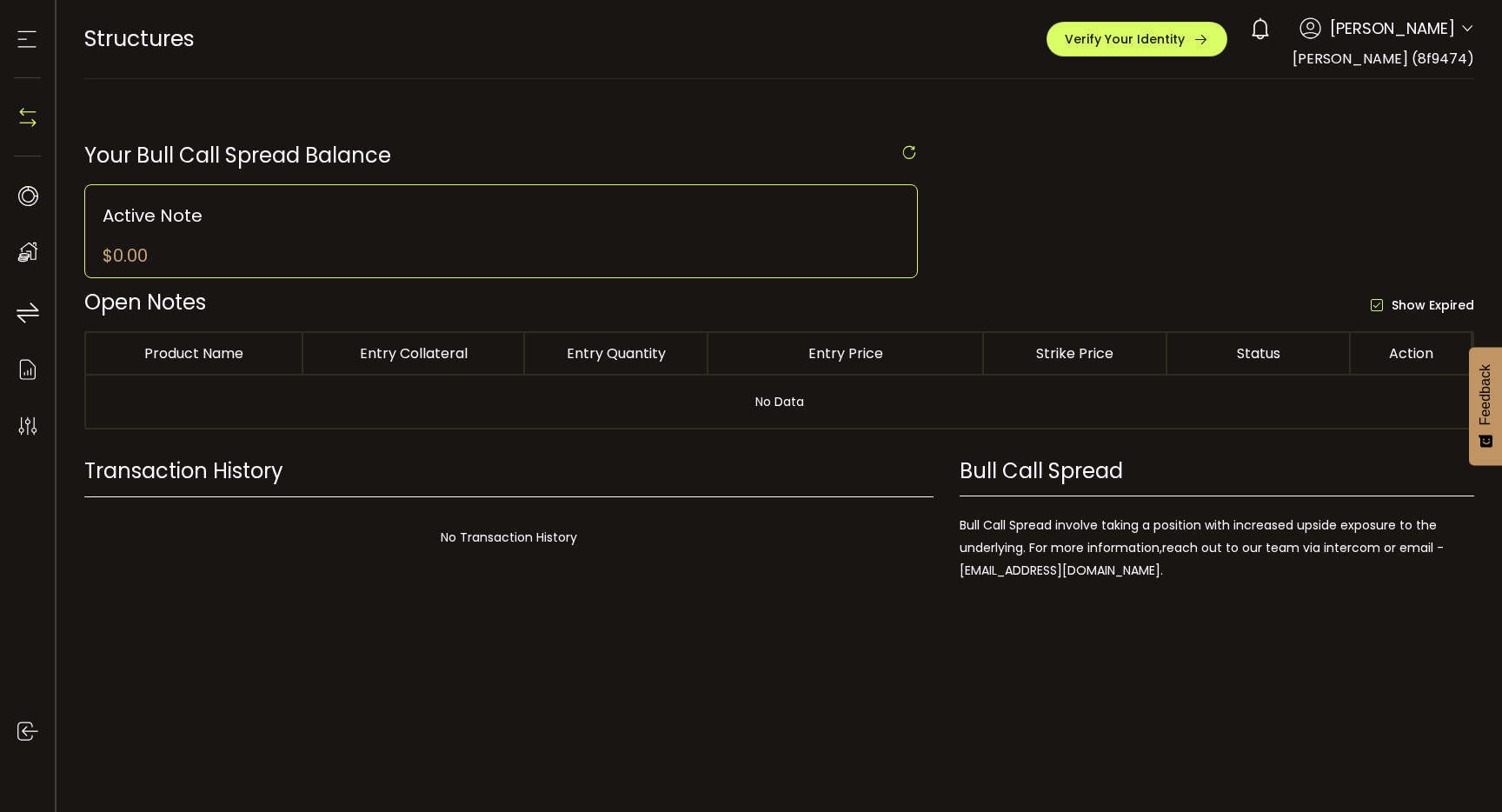
click at [33, 40] on icon at bounding box center [27, 39] width 26 height 26
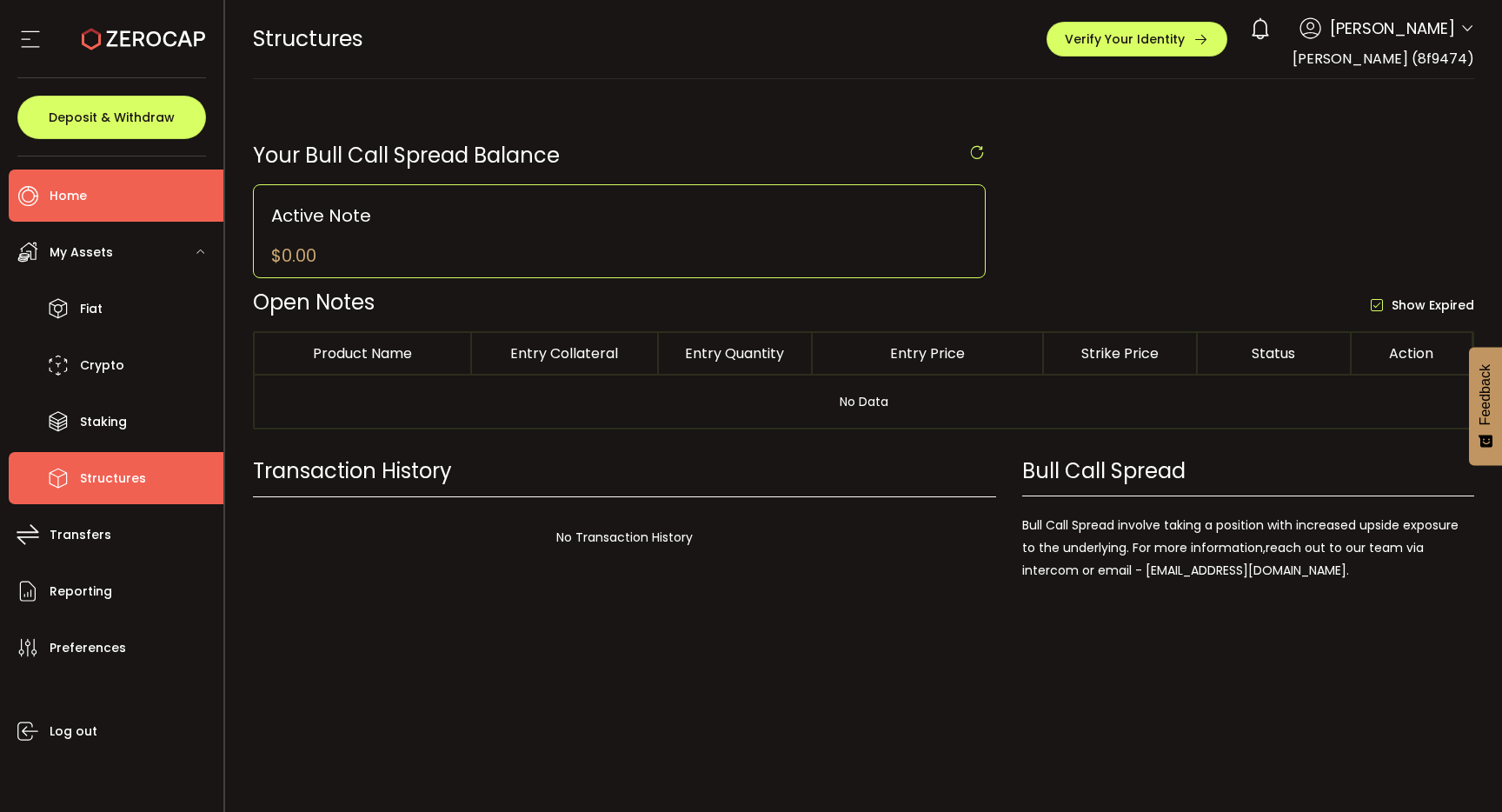
click at [90, 192] on li "Home" at bounding box center [116, 195] width 215 height 52
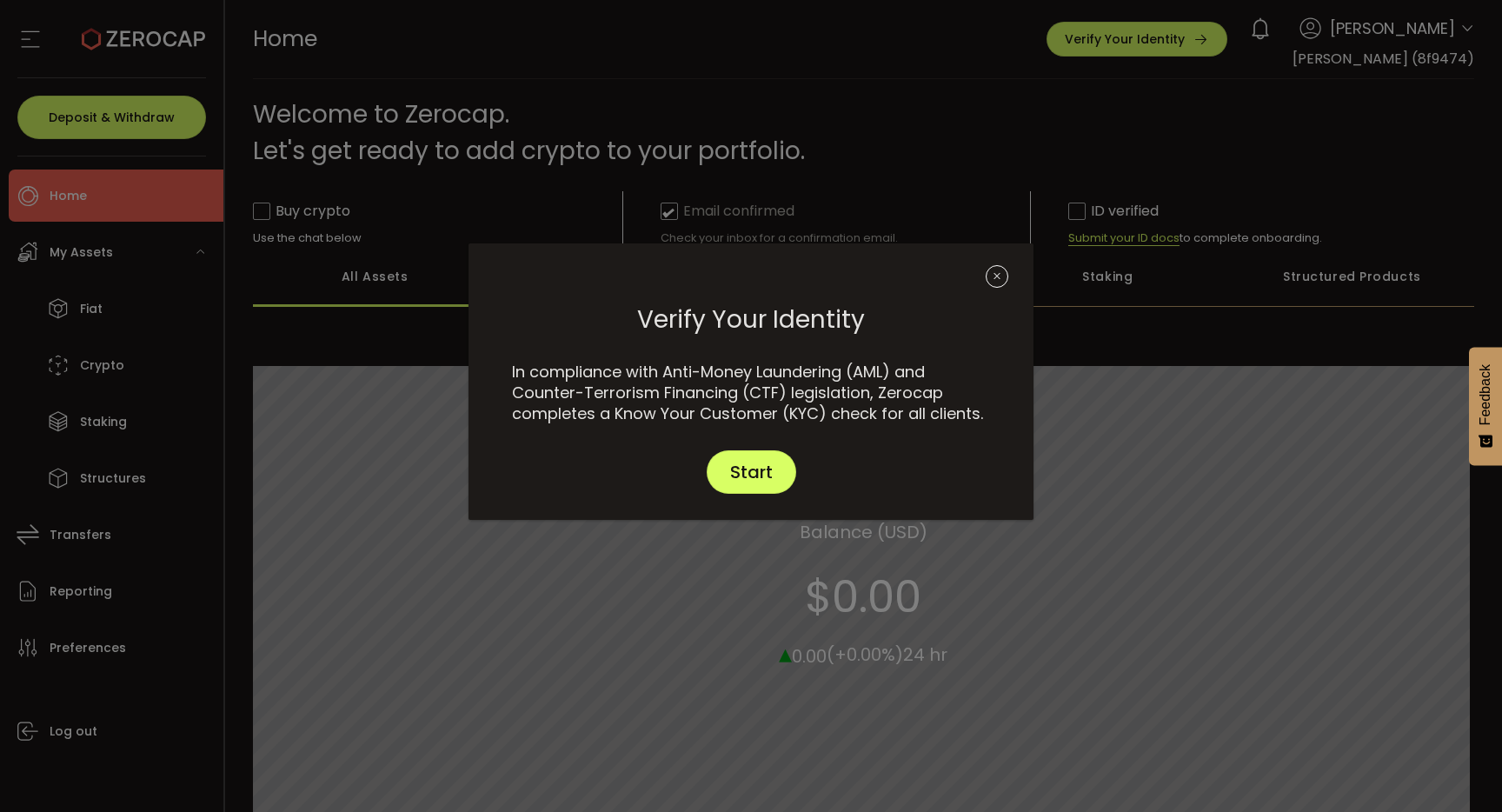
click at [998, 276] on icon "Close" at bounding box center [996, 276] width 23 height 23
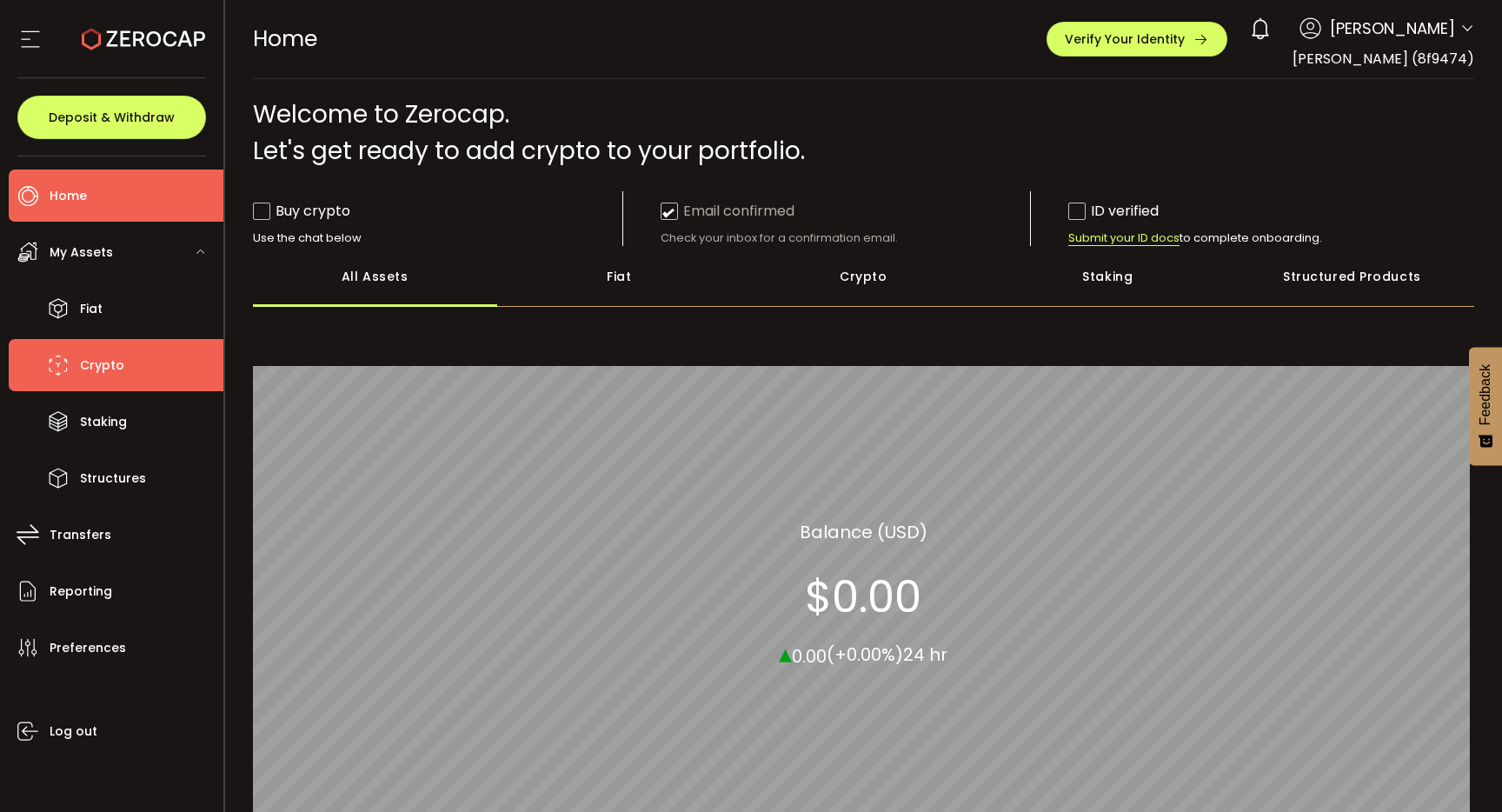
click at [109, 368] on span "Crypto" at bounding box center [102, 365] width 45 height 25
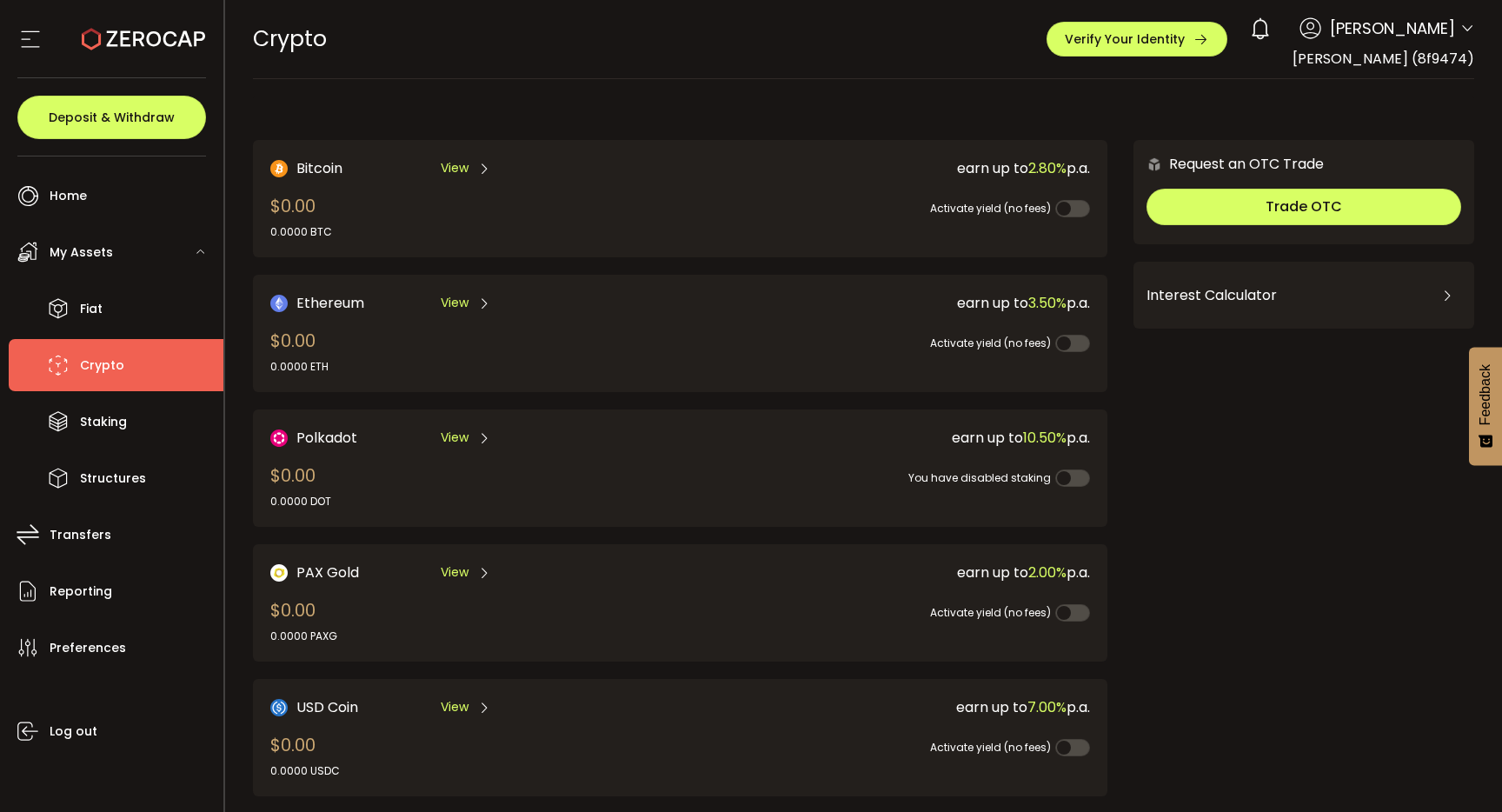
click at [309, 169] on span "Bitcoin" at bounding box center [320, 168] width 47 height 22
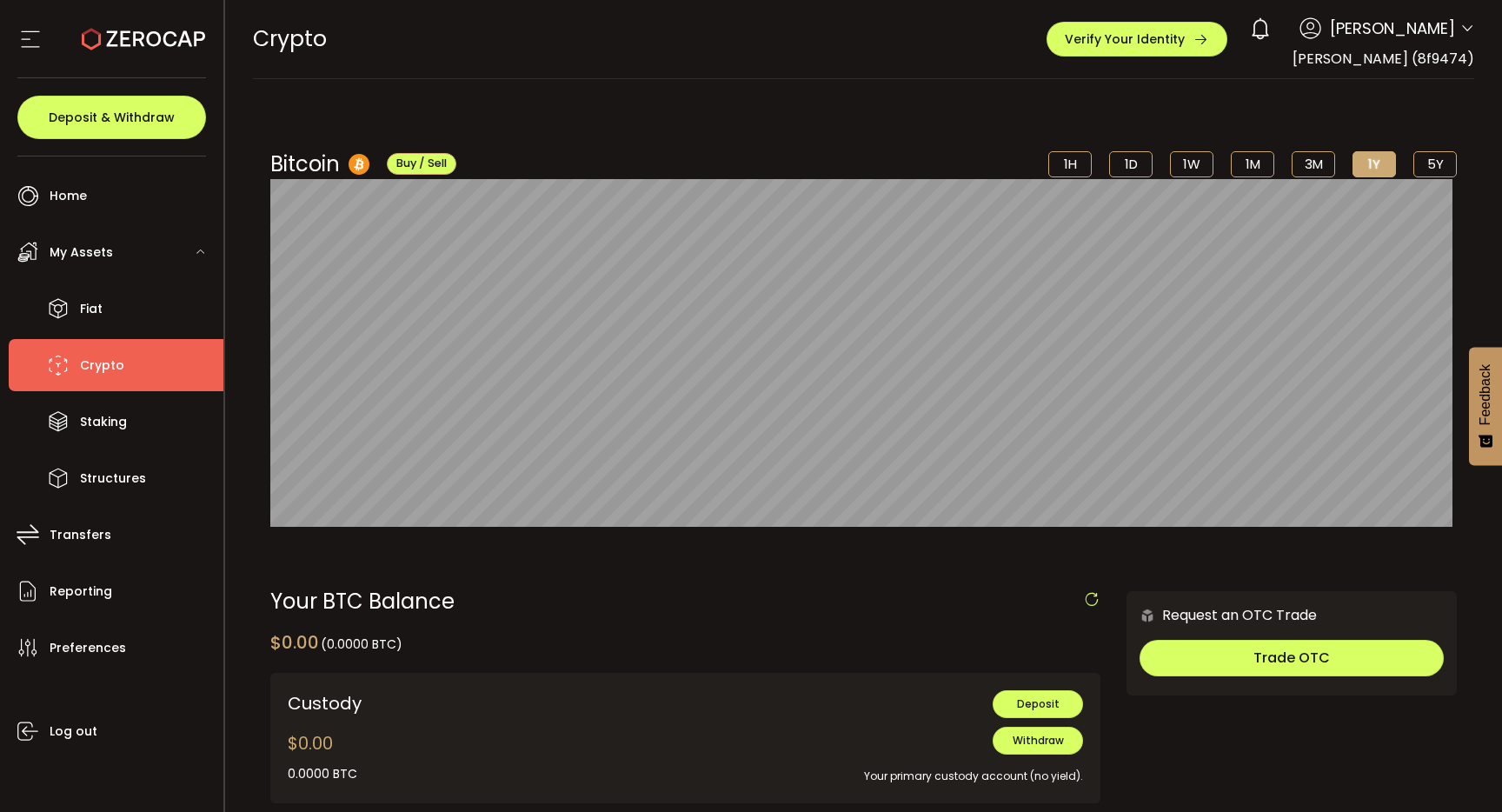
click at [1070, 163] on li "1H" at bounding box center [1071, 164] width 44 height 26
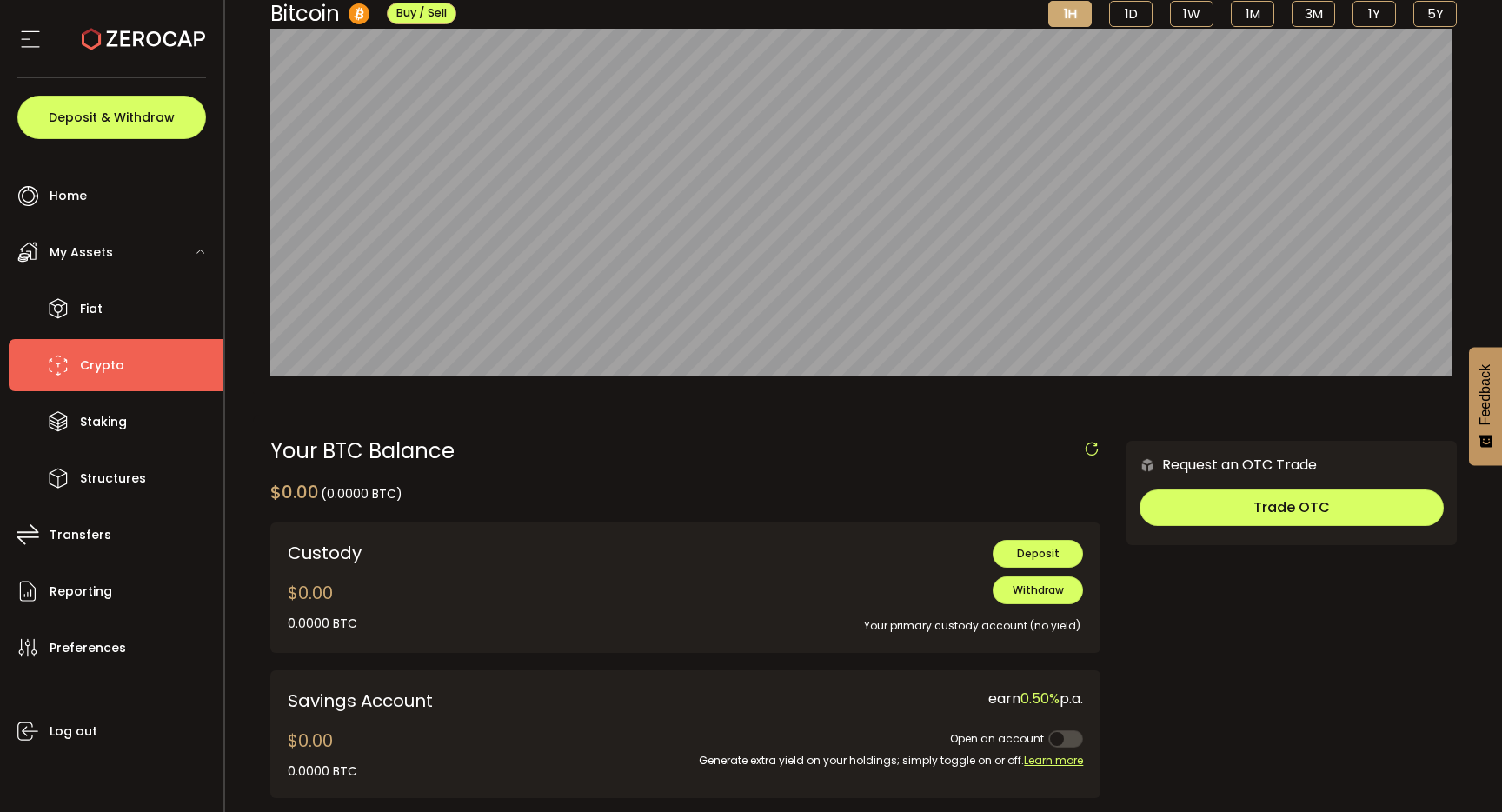
scroll to position [153, 0]
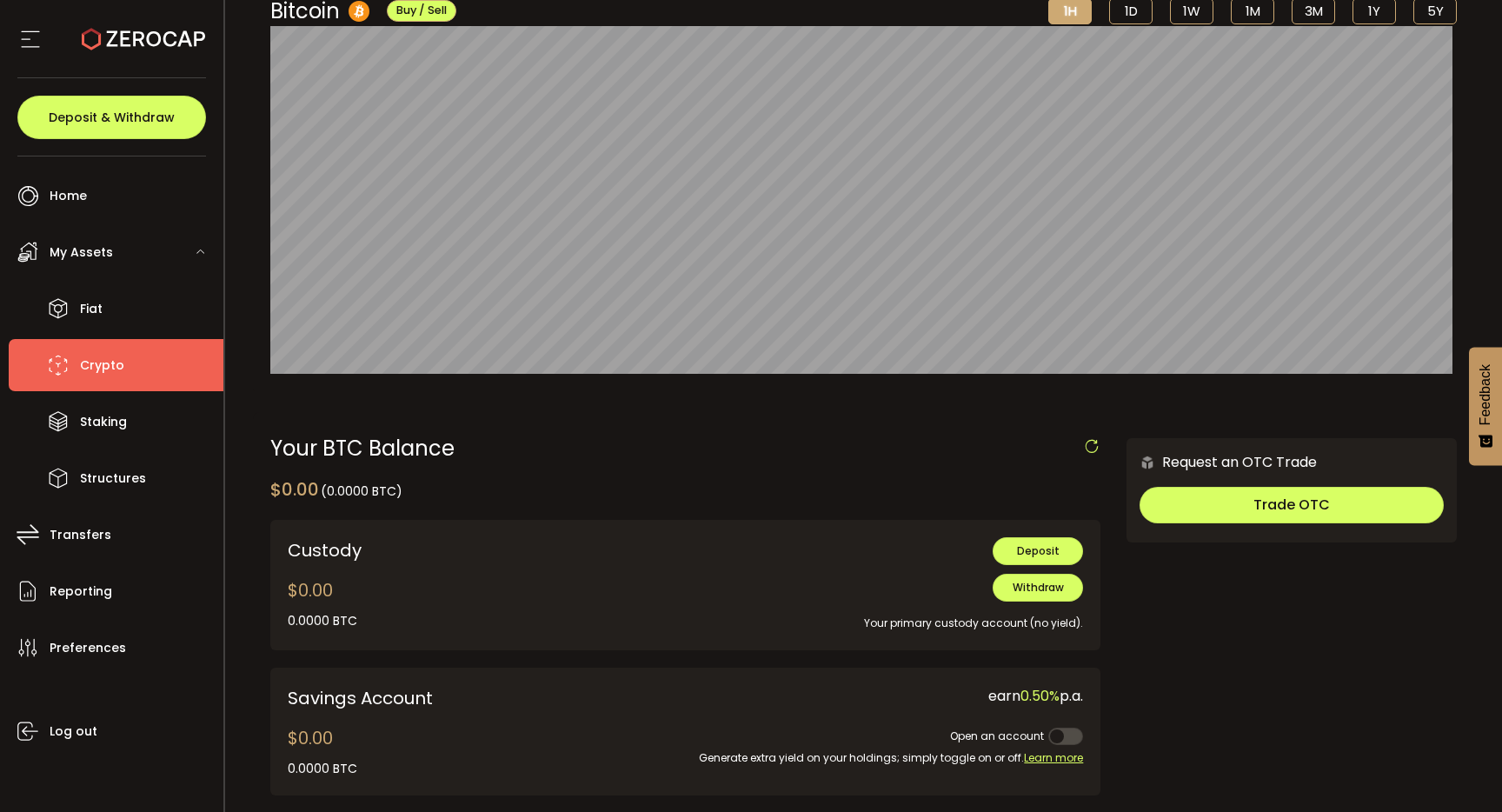
drag, startPoint x: 264, startPoint y: 496, endPoint x: 465, endPoint y: 496, distance: 201.0
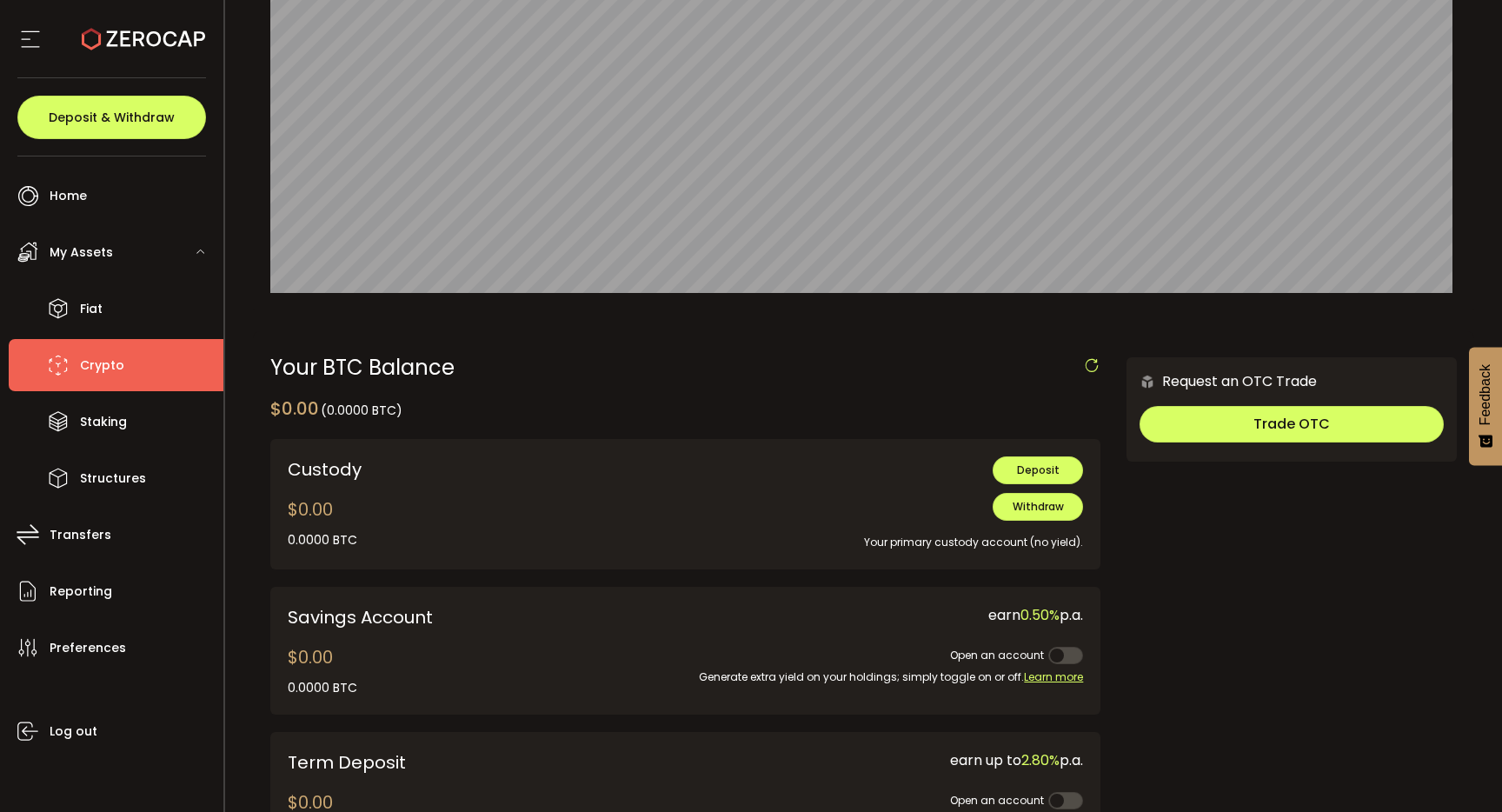
click at [391, 616] on div "Savings Account" at bounding box center [480, 617] width 385 height 26
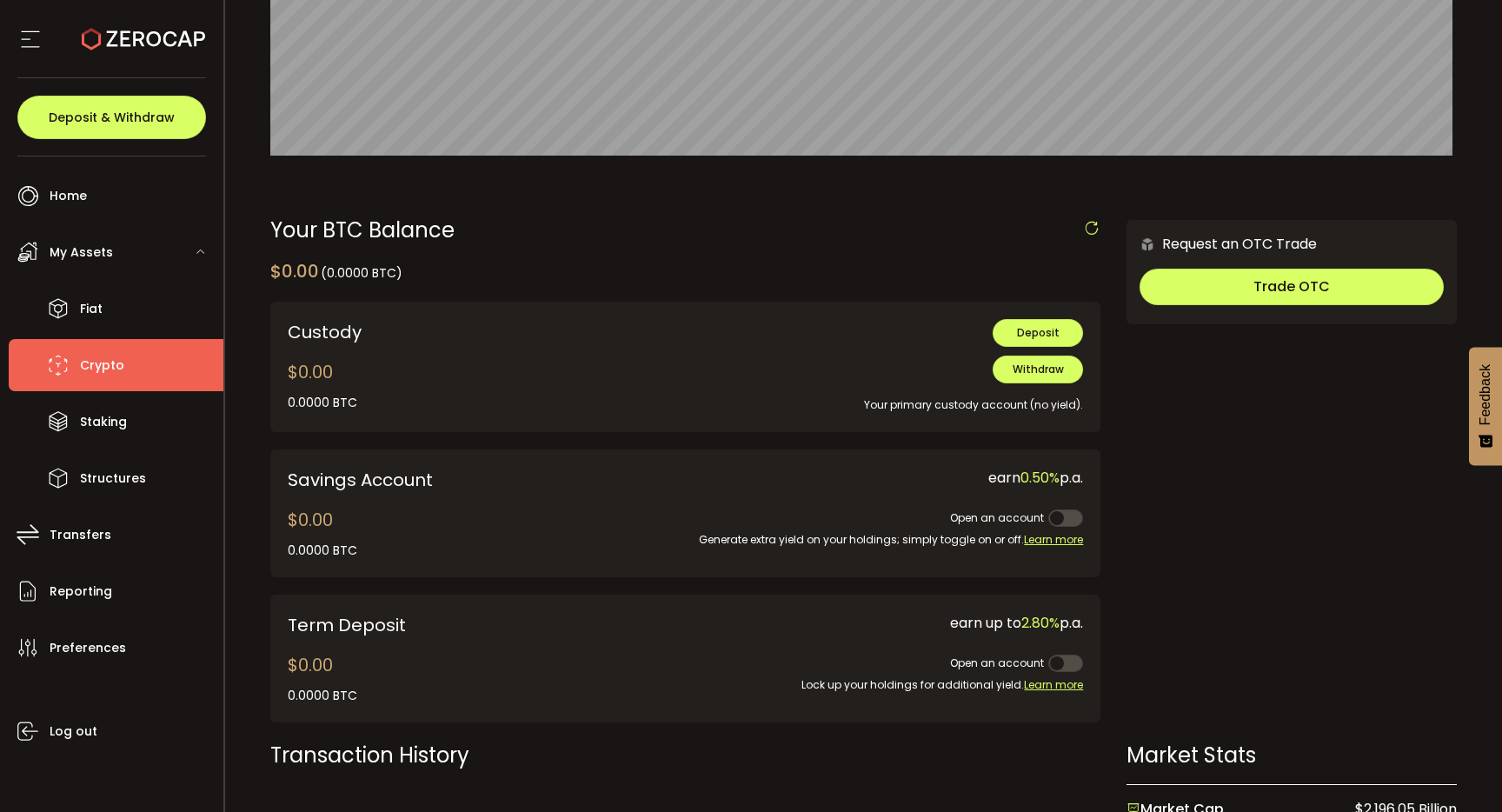
scroll to position [340, 0]
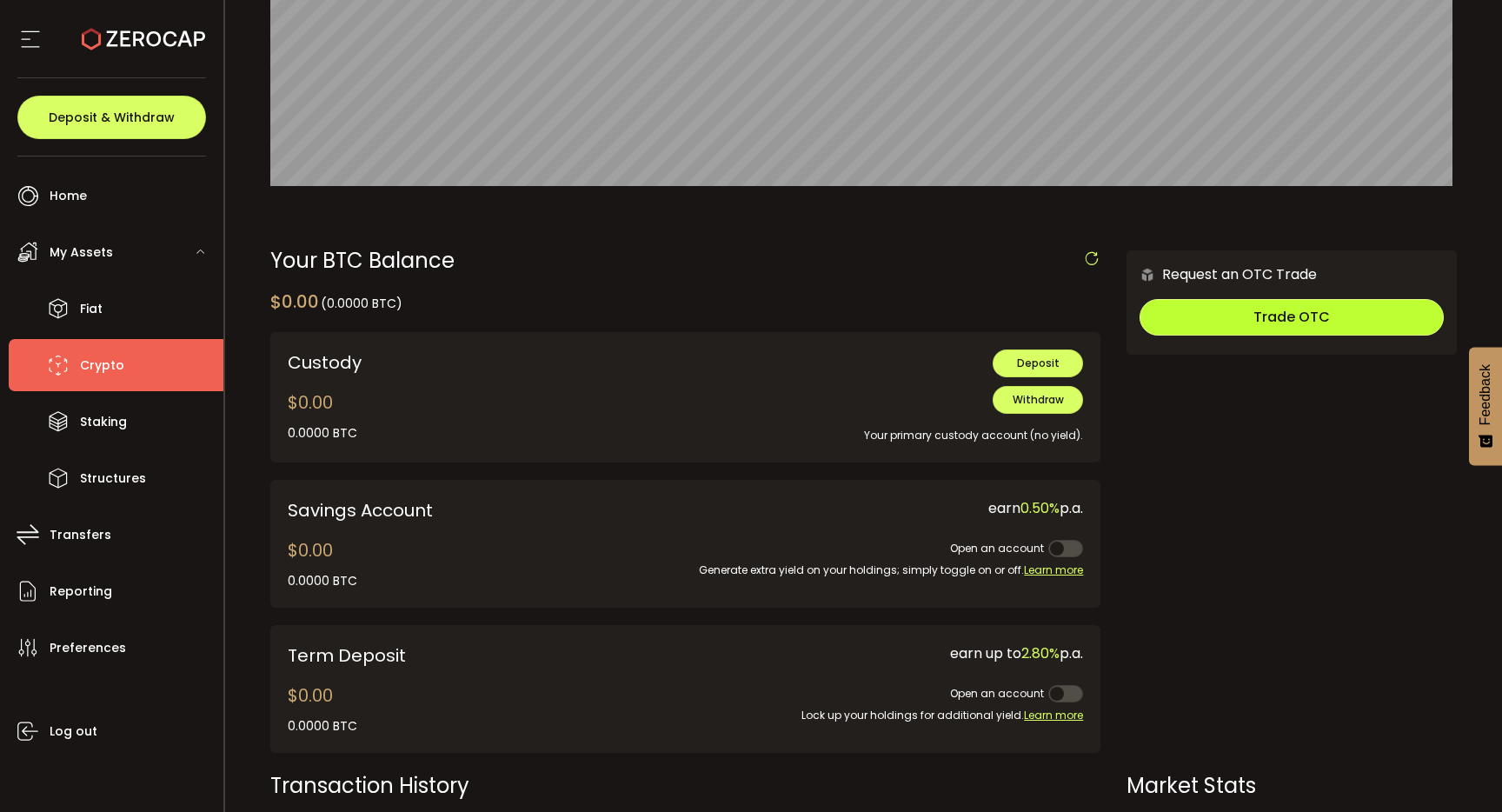
click at [1231, 323] on button "Trade OTC" at bounding box center [1292, 316] width 305 height 37
click at [744, 248] on div "Your BTC Balance $0.00 (0.0000 BTC) Confirmation Confirm Cancel Custody $0.00 0…" at bounding box center [864, 659] width 1222 height 868
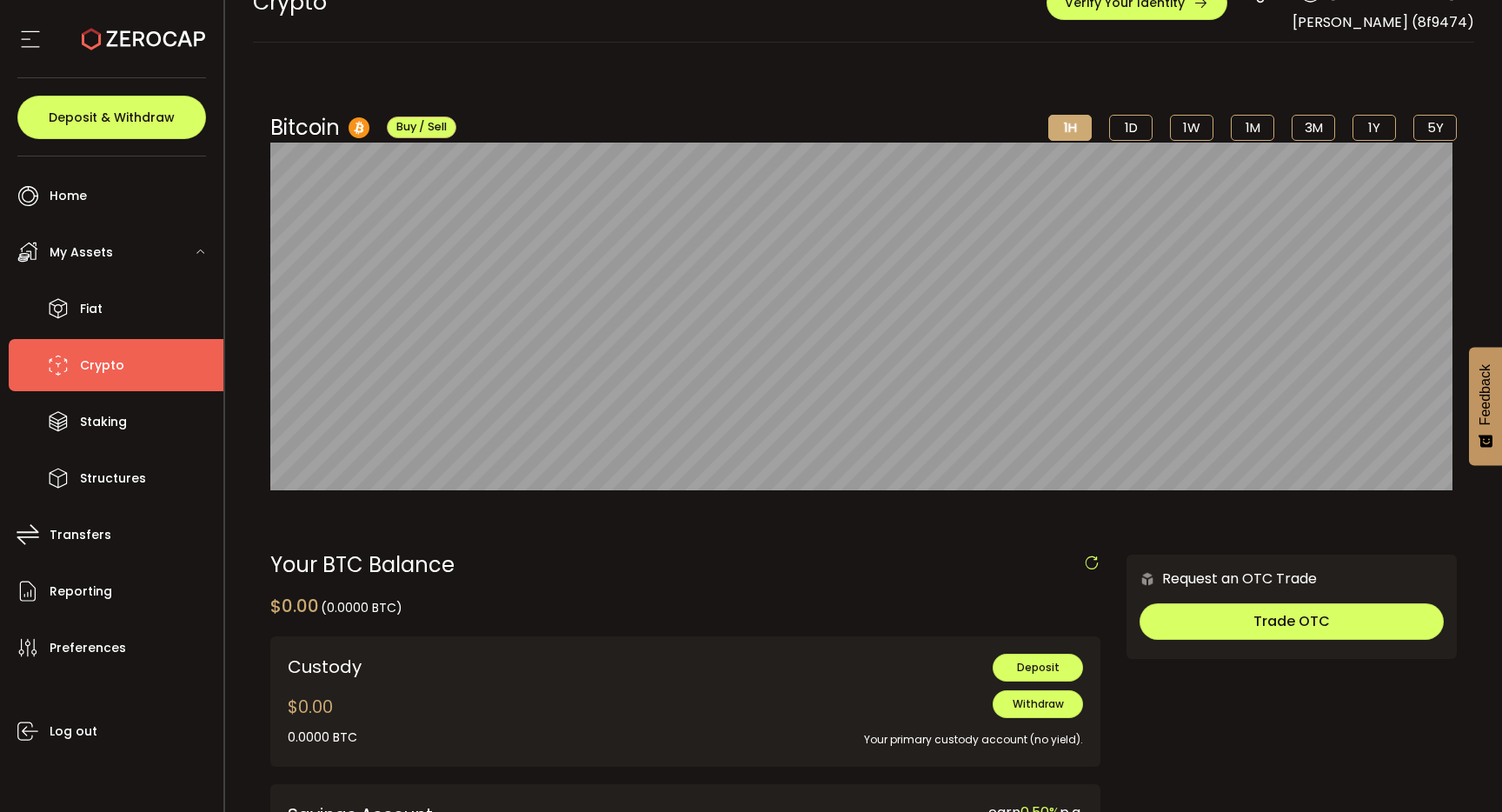
scroll to position [0, 0]
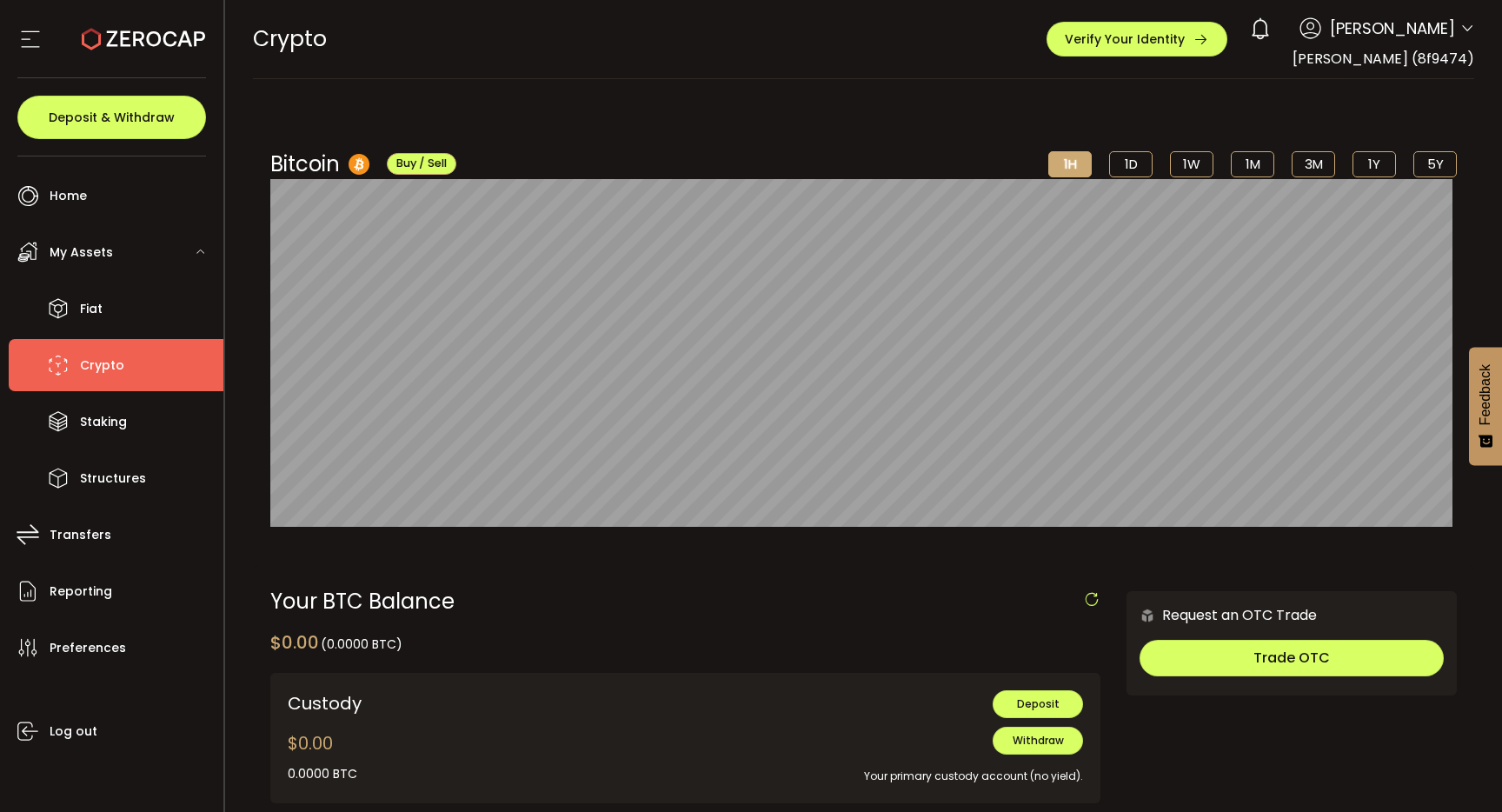
click at [1366, 36] on div "[PERSON_NAME]" at bounding box center [1377, 29] width 155 height 24
click at [111, 248] on div "My Assets" at bounding box center [116, 251] width 215 height 52
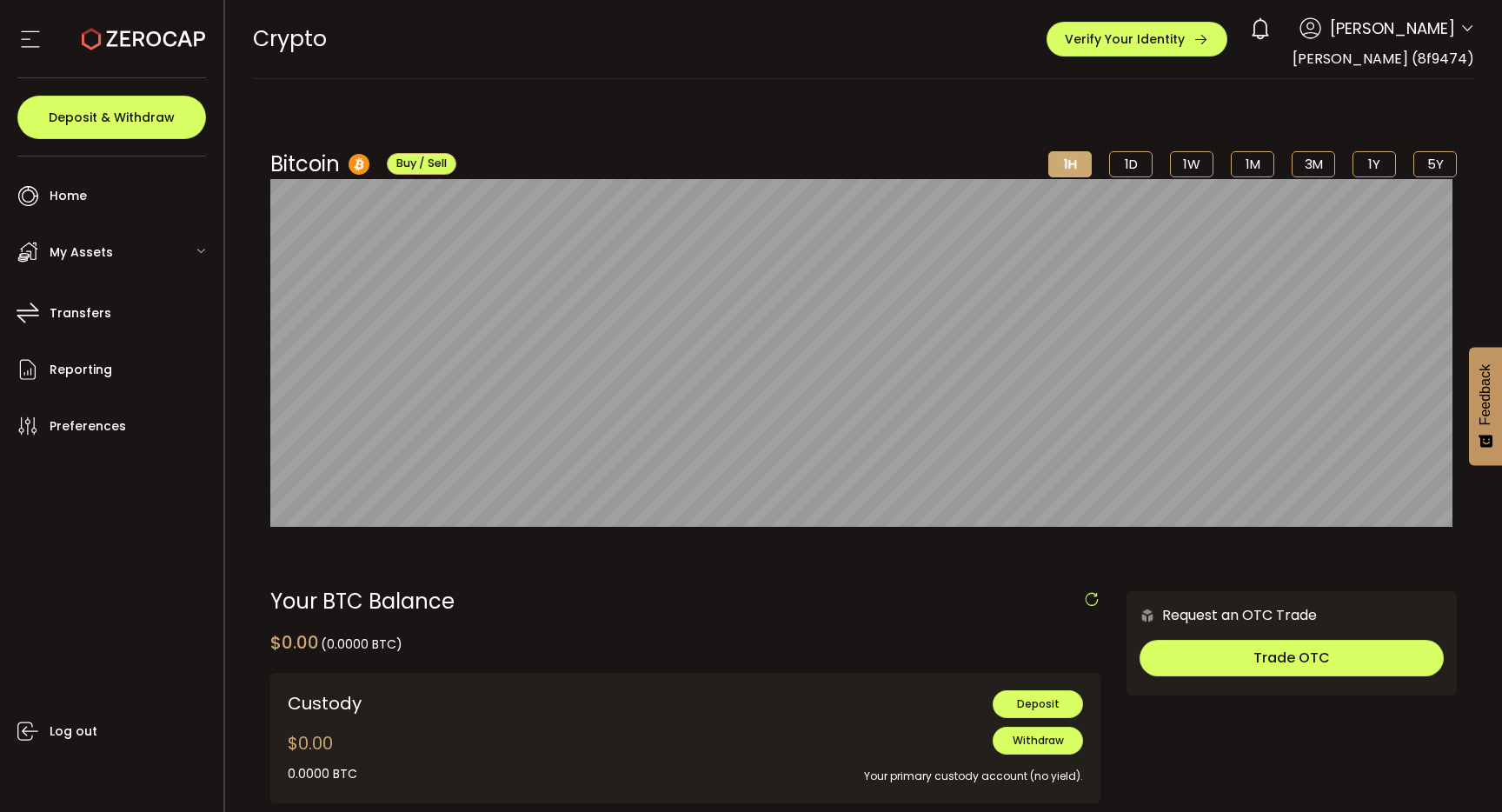
click at [111, 248] on div "My Assets" at bounding box center [116, 251] width 215 height 52
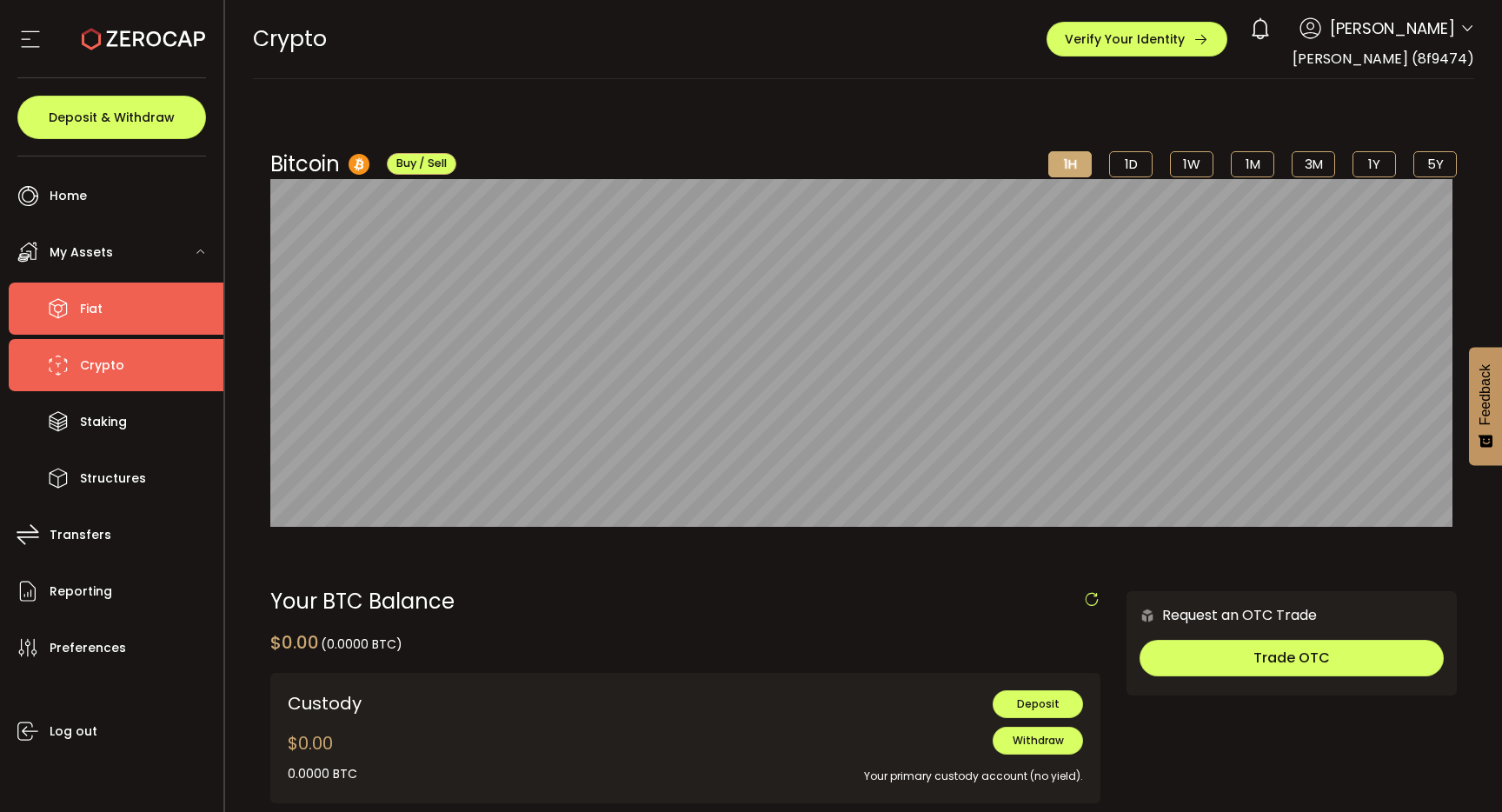
click at [126, 318] on li "Fiat" at bounding box center [116, 309] width 215 height 52
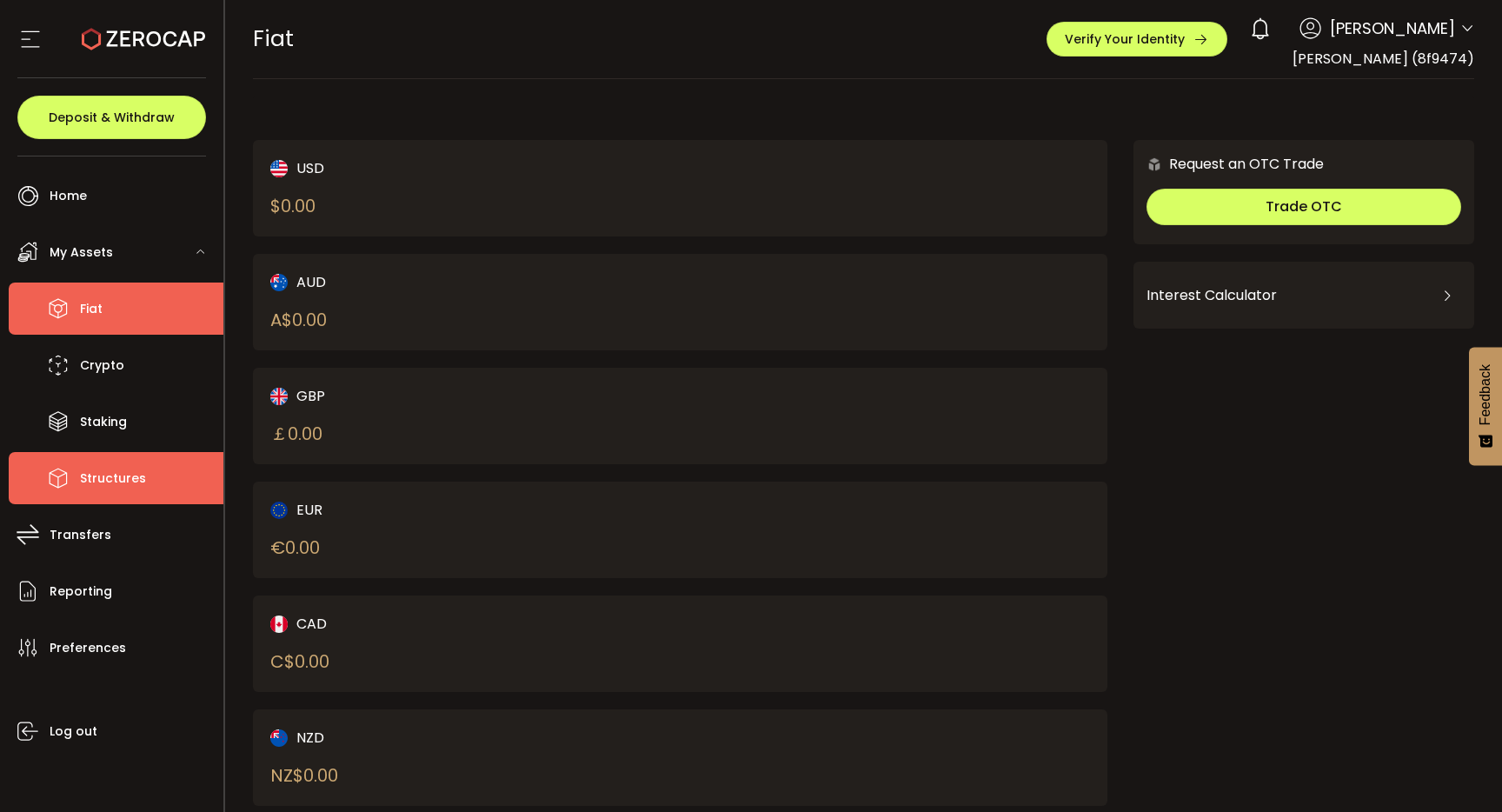
click at [175, 496] on li "Structures" at bounding box center [116, 478] width 215 height 52
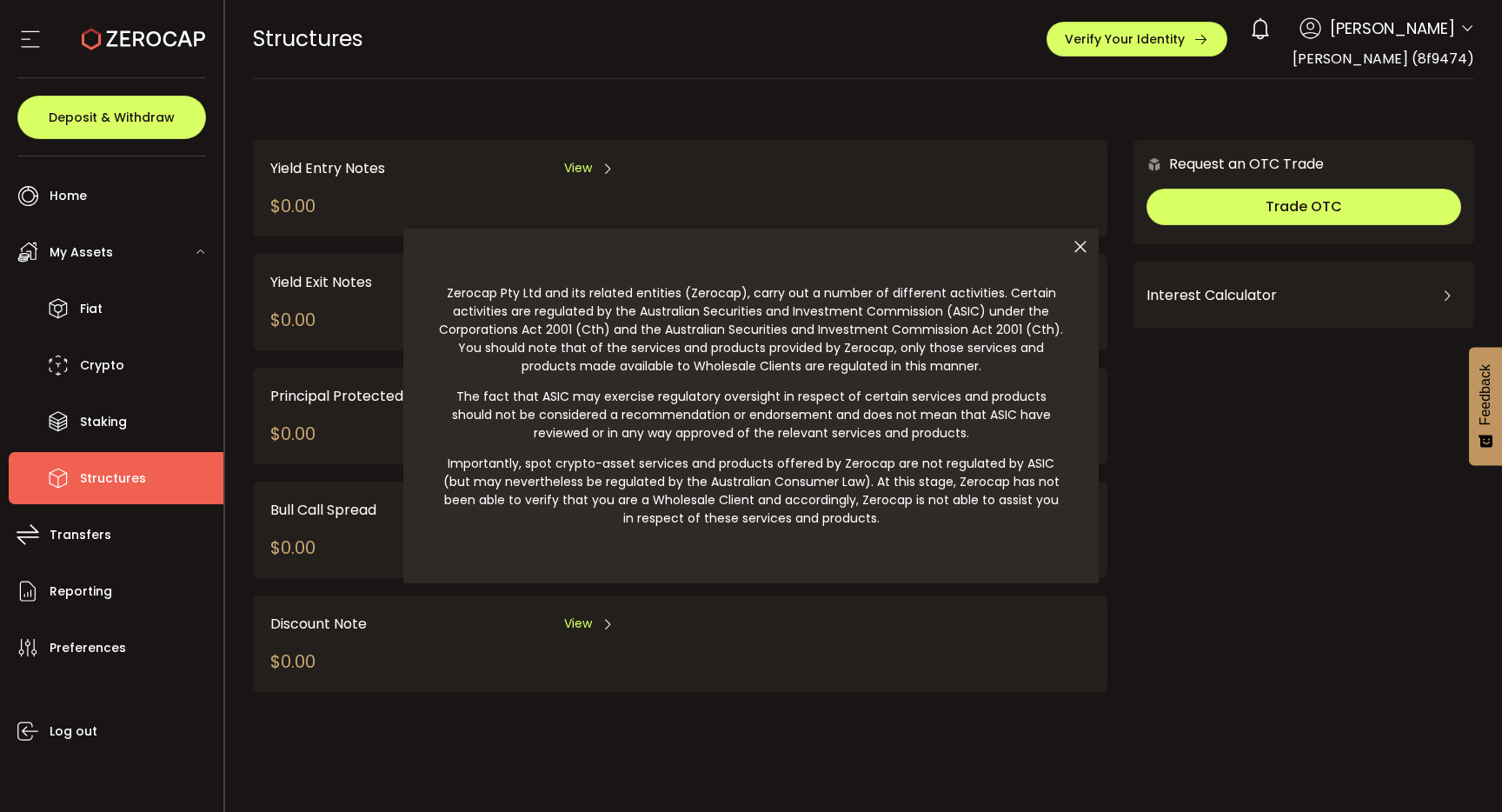
click at [1085, 246] on icon at bounding box center [1080, 246] width 37 height 37
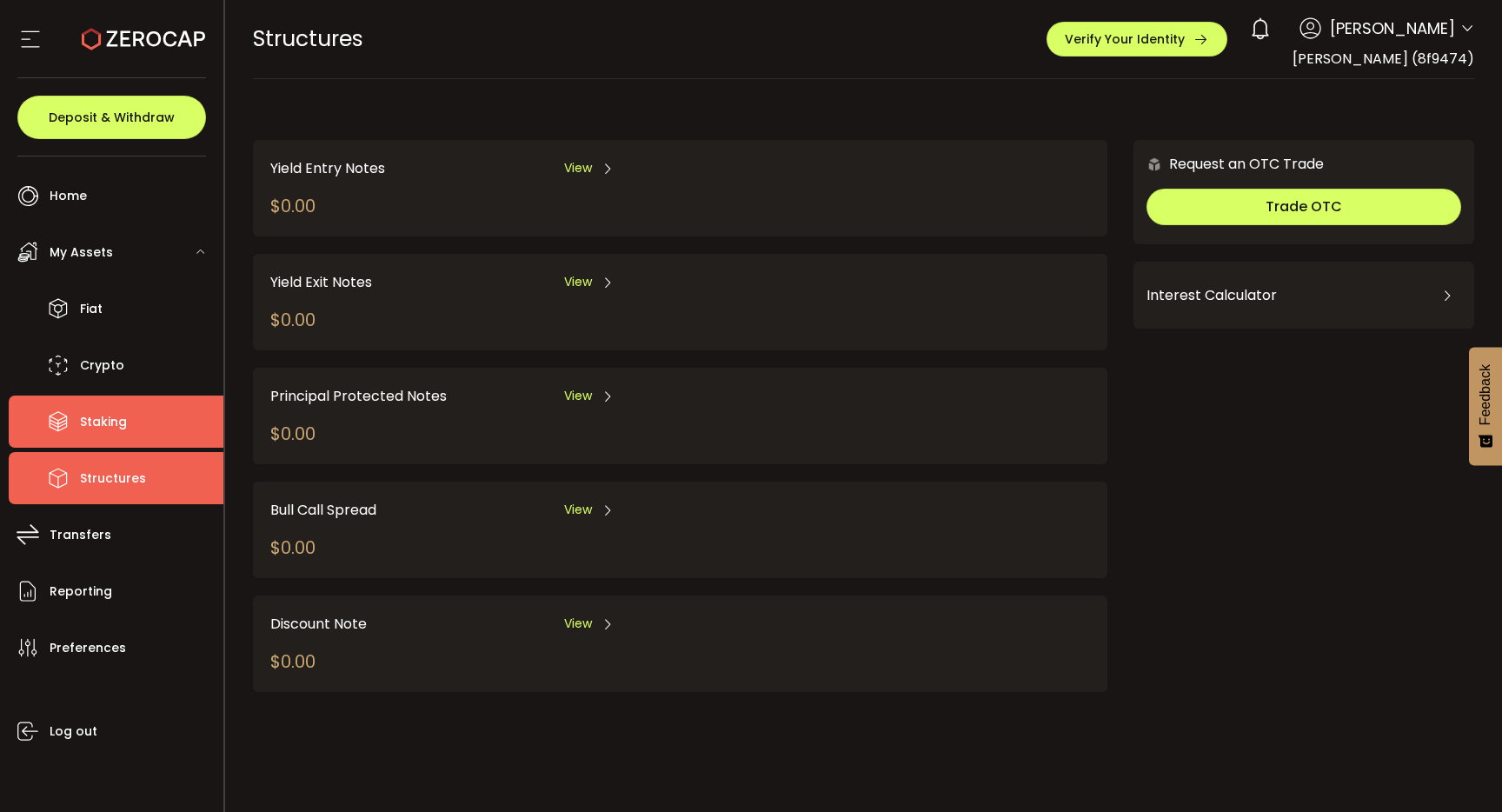
click at [102, 432] on span "Staking" at bounding box center [103, 421] width 47 height 25
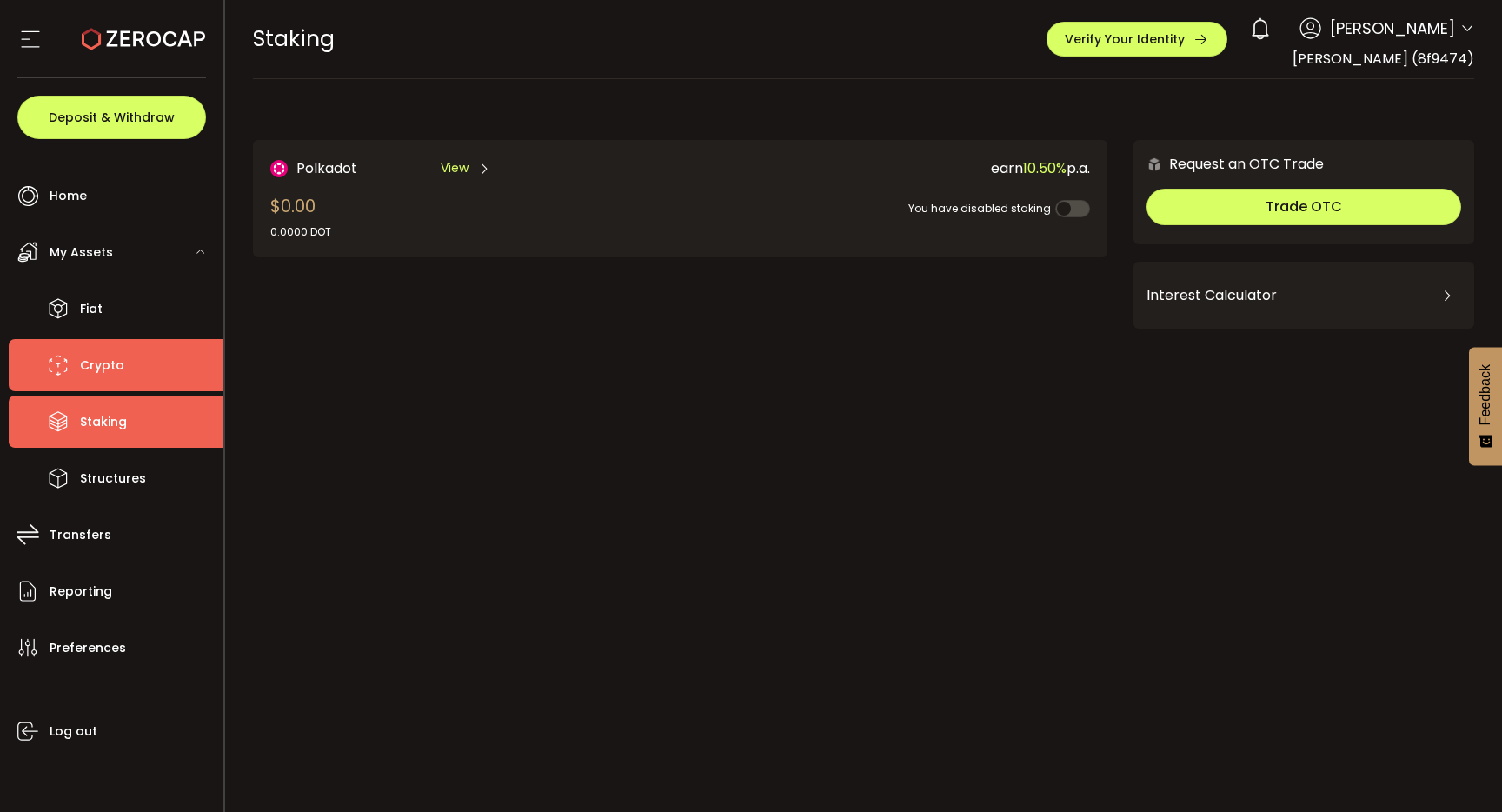
click at [113, 362] on span "Crypto" at bounding box center [102, 365] width 45 height 25
